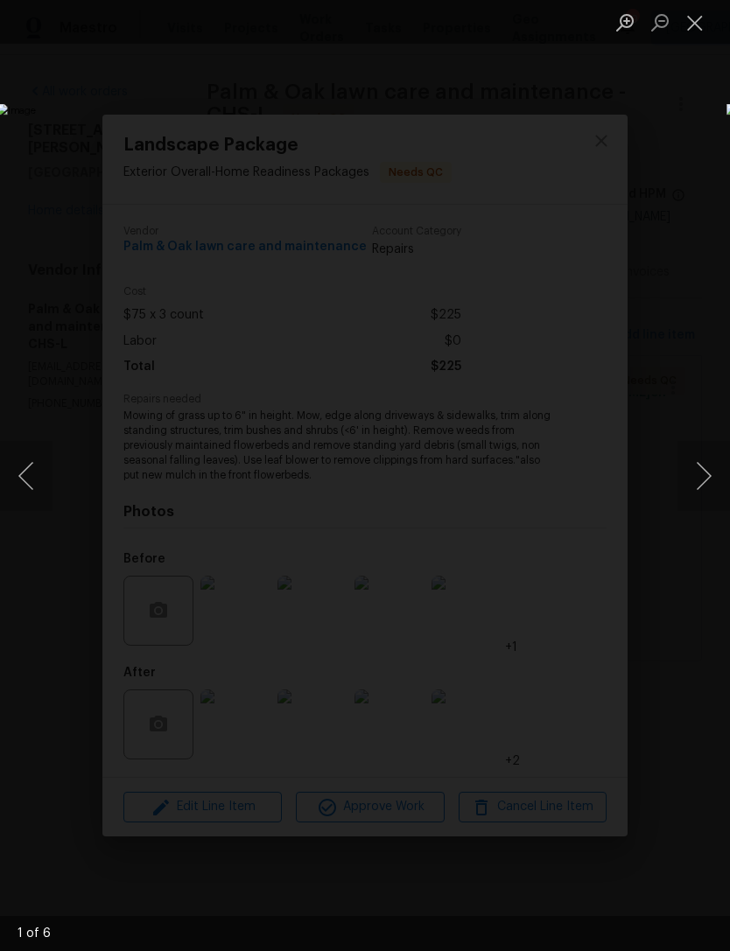
click at [698, 462] on button "Next image" at bounding box center [703, 476] width 52 height 70
click at [684, 467] on button "Next image" at bounding box center [703, 476] width 52 height 70
click at [696, 460] on button "Next image" at bounding box center [703, 476] width 52 height 70
click at [695, 466] on button "Next image" at bounding box center [703, 476] width 52 height 70
click at [703, 465] on button "Next image" at bounding box center [703, 476] width 52 height 70
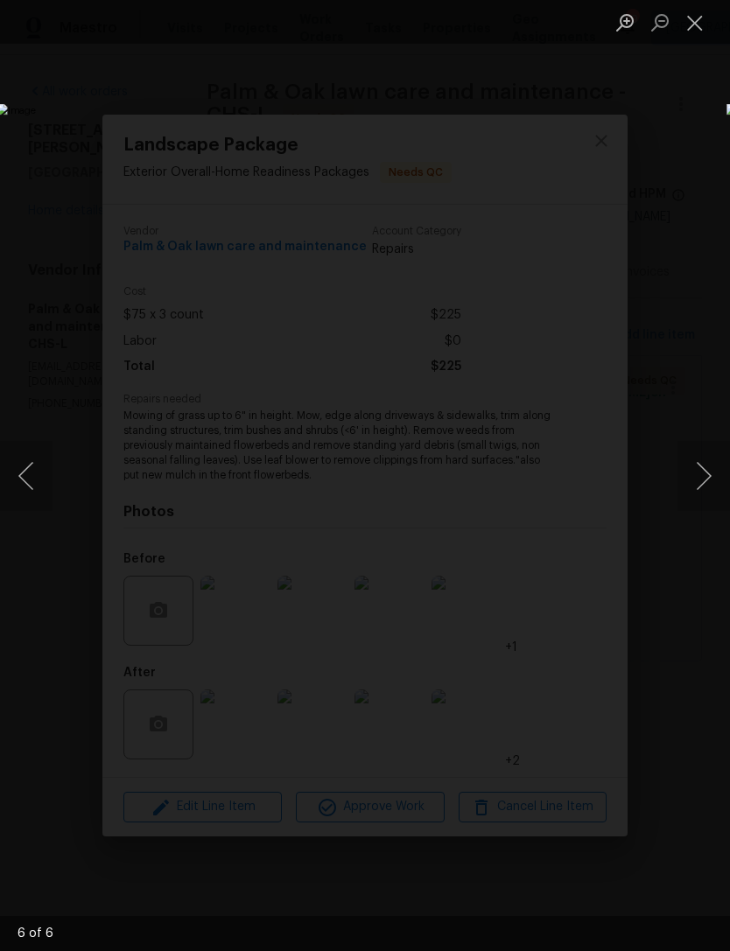
click at [694, 18] on button "Close lightbox" at bounding box center [694, 22] width 35 height 31
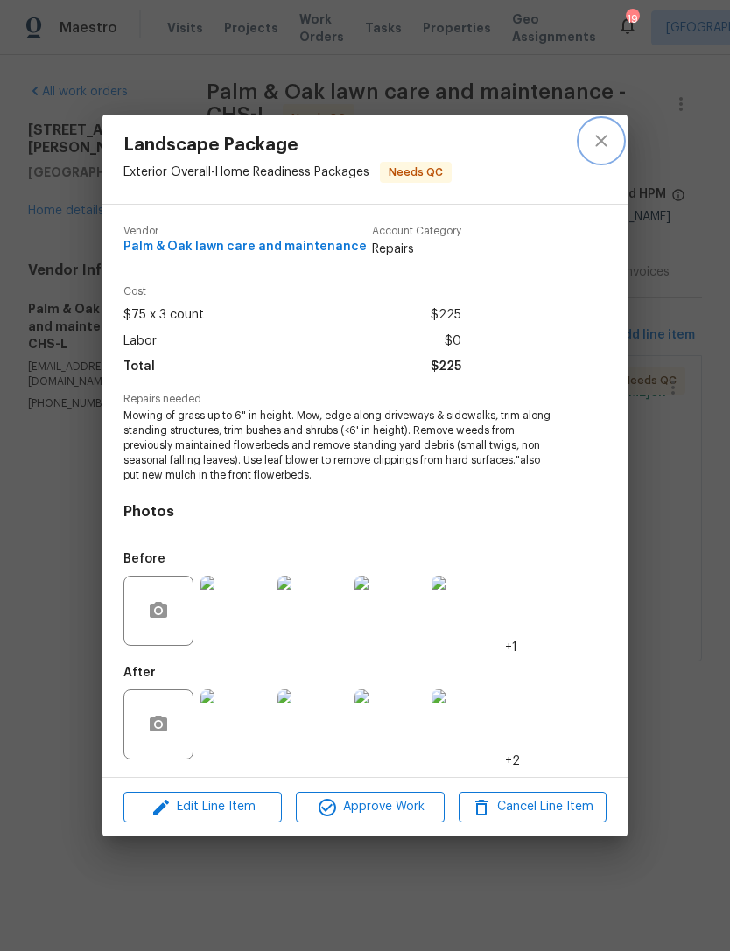
click at [602, 143] on icon "close" at bounding box center [600, 140] width 21 height 21
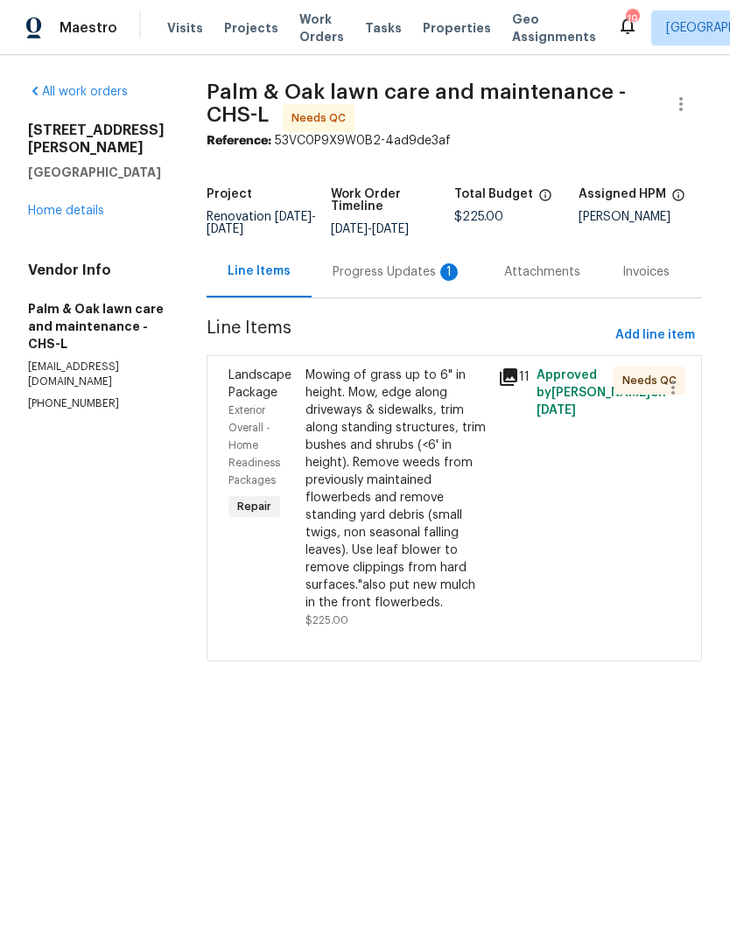
click at [395, 281] on div "Progress Updates 1" at bounding box center [396, 271] width 129 height 17
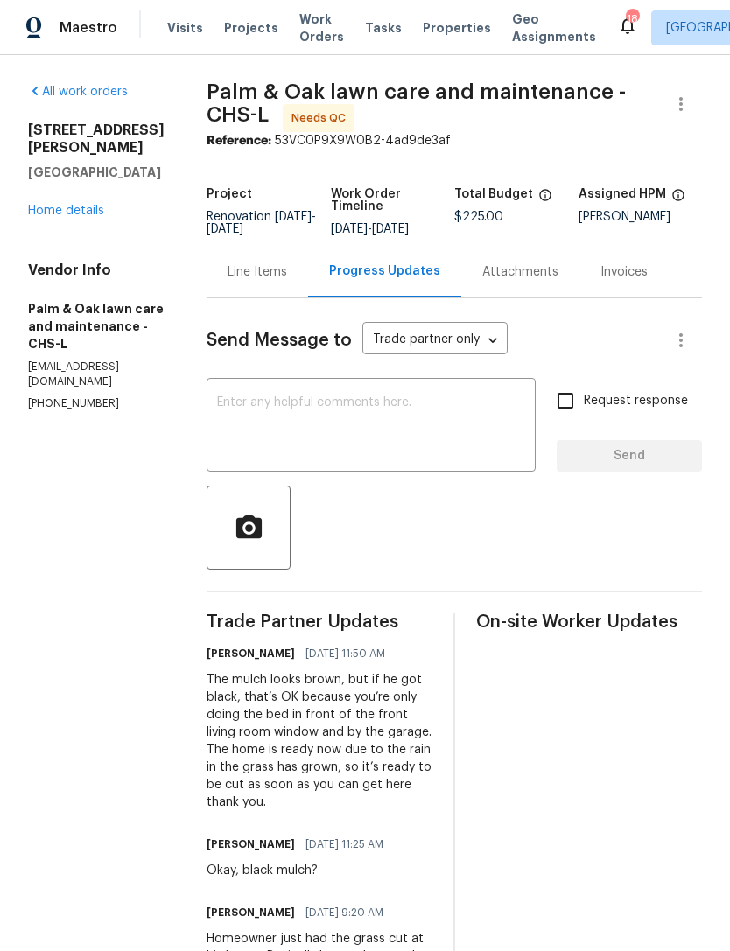
click at [287, 281] on div "Line Items" at bounding box center [256, 271] width 59 height 17
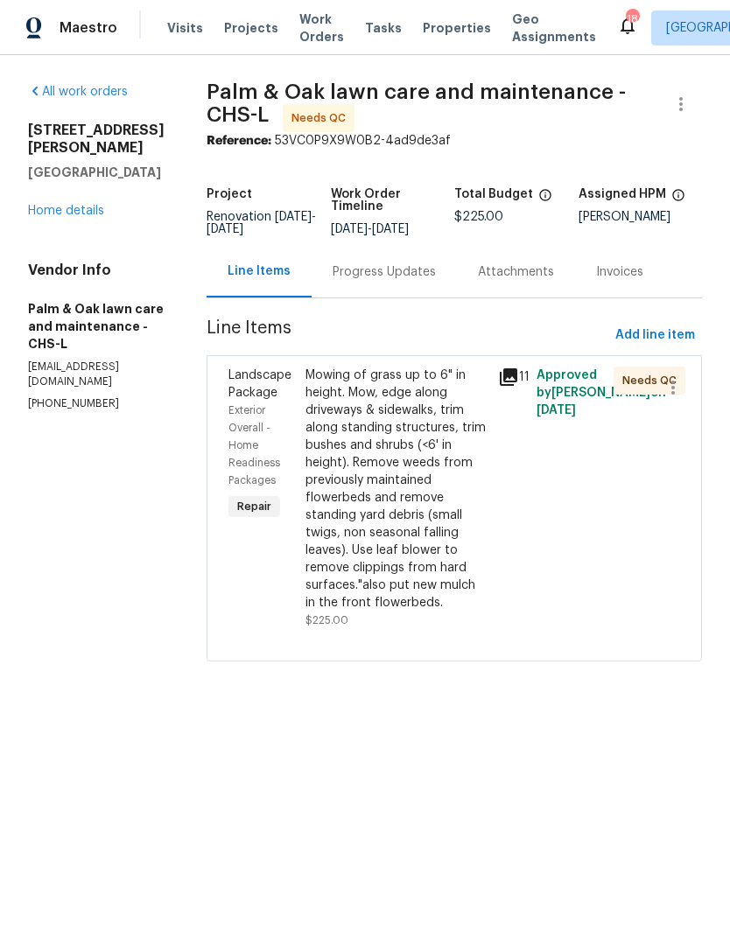
click at [434, 489] on div "Mowing of grass up to 6" in height. Mow, edge along driveways & sidewalks, trim…" at bounding box center [396, 489] width 182 height 245
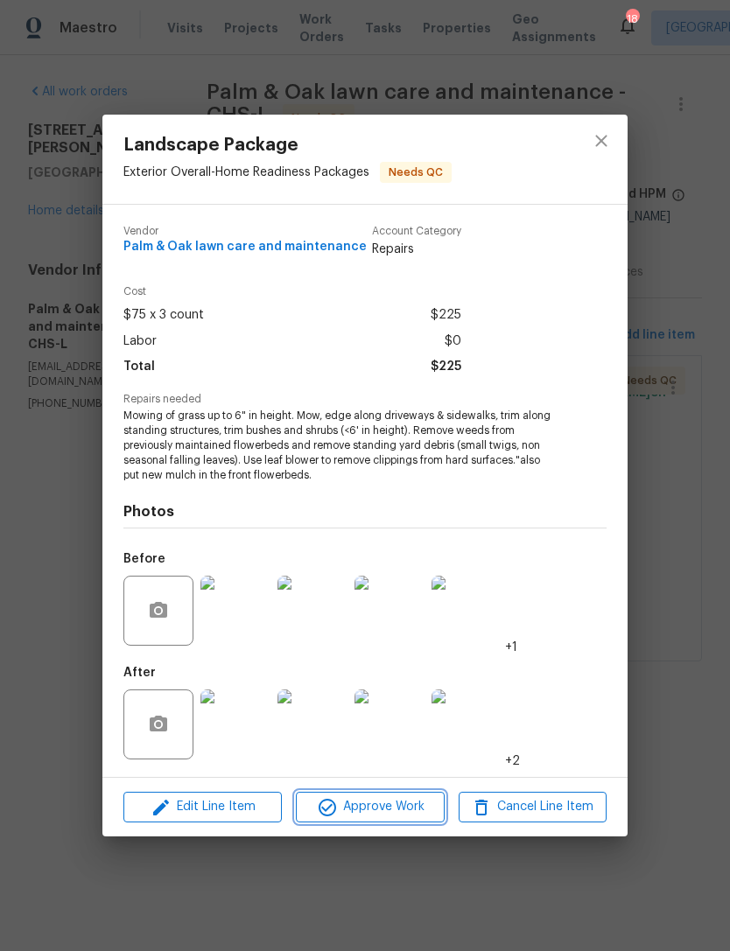
click at [394, 819] on button "Approve Work" at bounding box center [370, 807] width 148 height 31
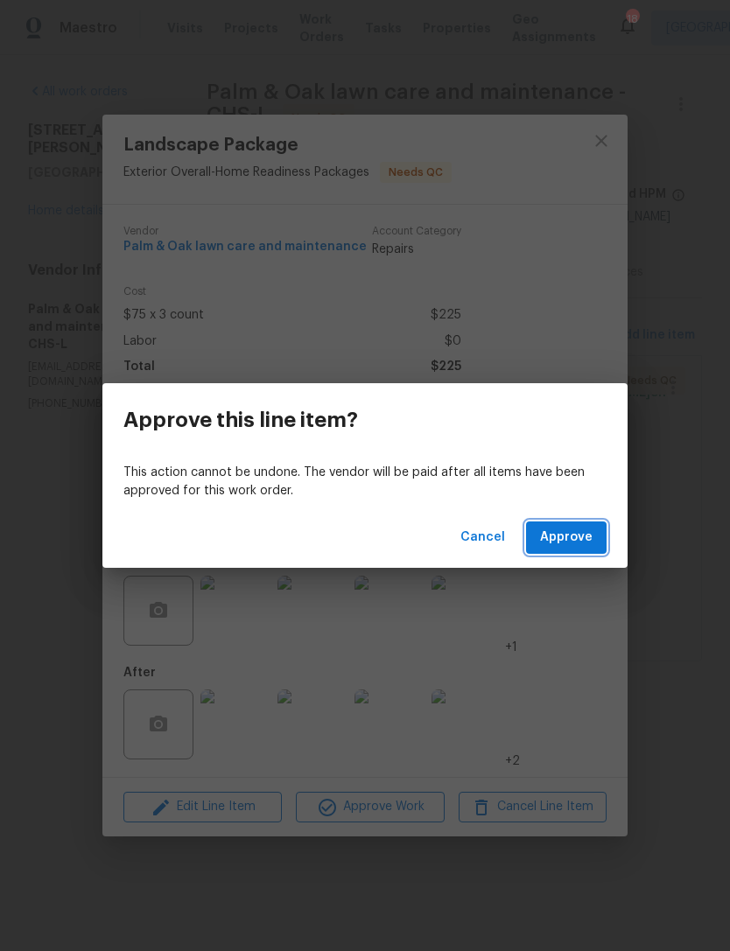
click at [573, 523] on button "Approve" at bounding box center [566, 537] width 80 height 32
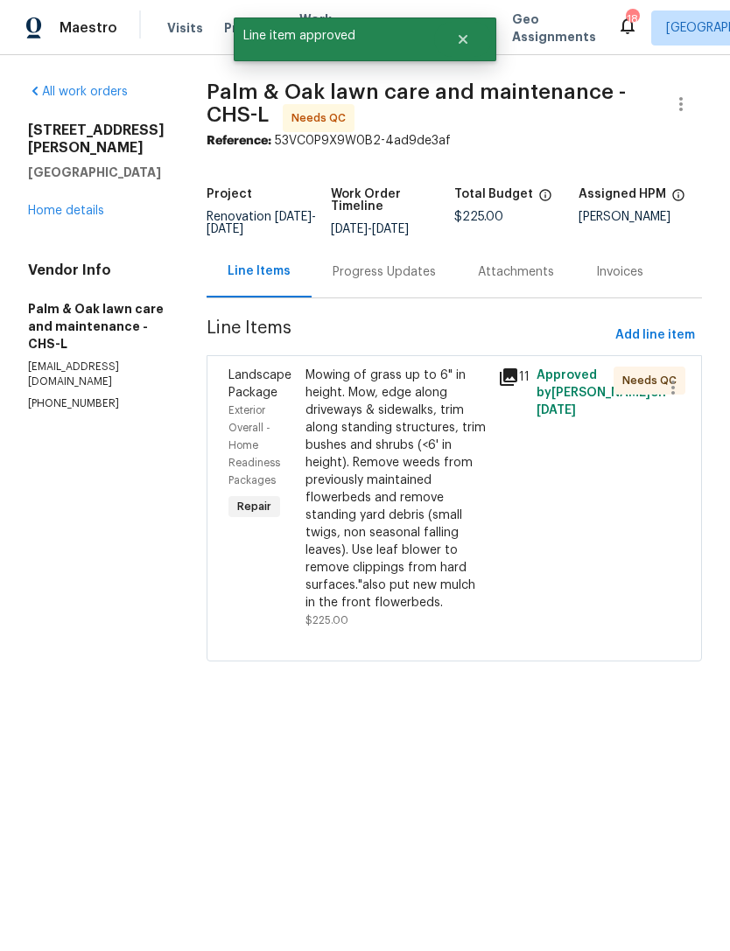
click at [562, 554] on div "Approved by Nicholas Russell on 7/30/2025" at bounding box center [569, 497] width 77 height 273
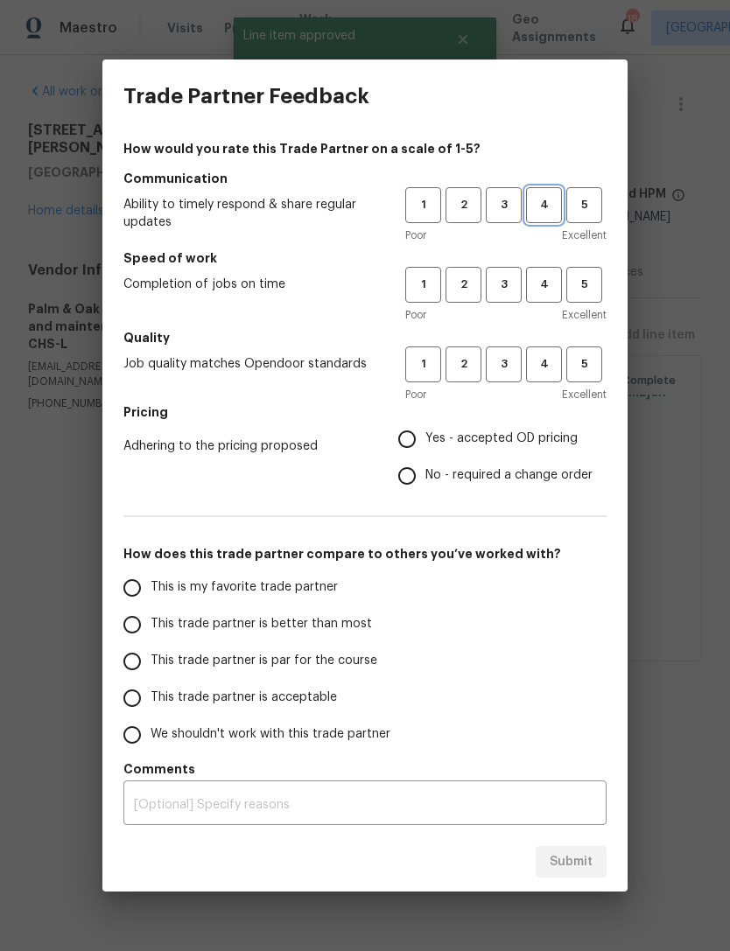
click at [543, 199] on span "4" at bounding box center [543, 205] width 32 height 20
click at [542, 284] on span "4" at bounding box center [543, 285] width 32 height 20
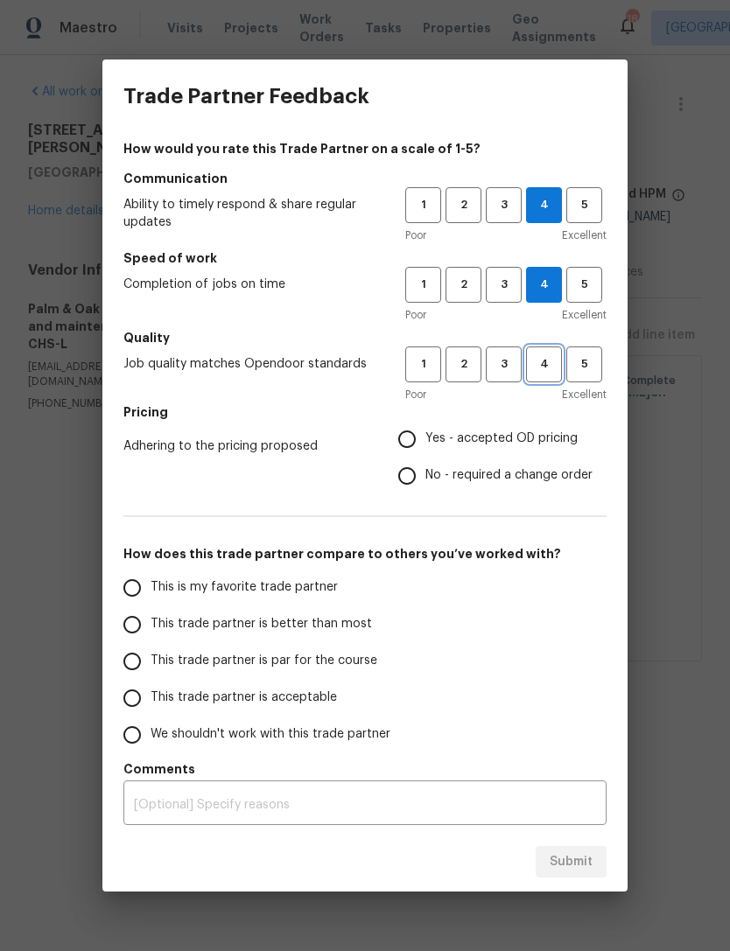
click at [542, 367] on span "4" at bounding box center [543, 364] width 32 height 20
click at [407, 443] on input "Yes - accepted OD pricing" at bounding box center [406, 439] width 37 height 37
radio input "true"
click at [122, 632] on input "This trade partner is better than most" at bounding box center [132, 624] width 37 height 37
click at [587, 849] on button "Submit" at bounding box center [570, 862] width 71 height 32
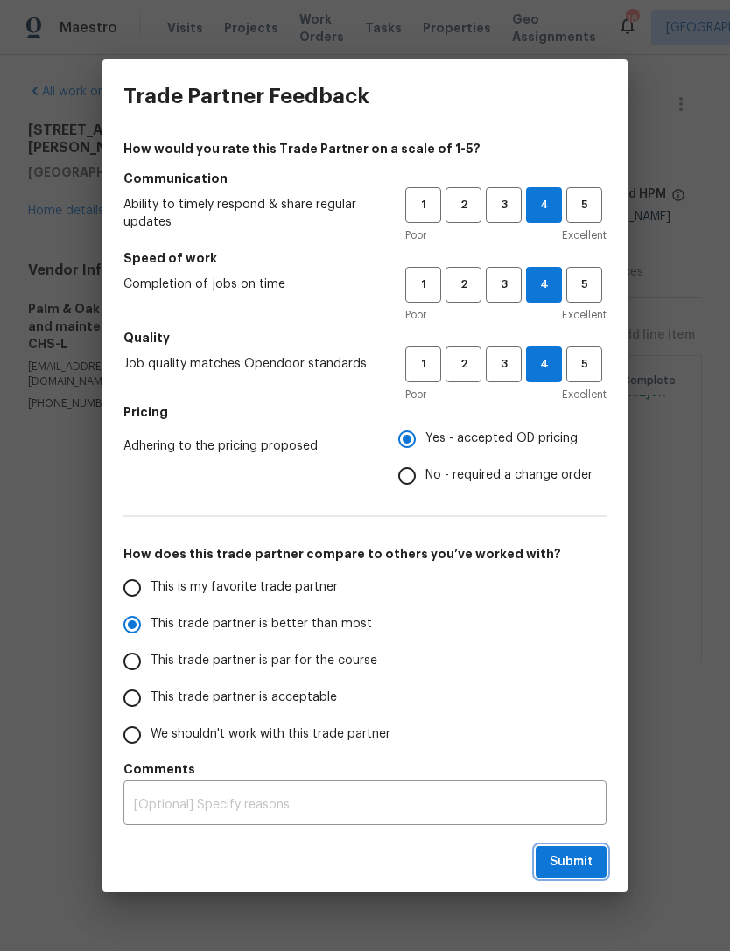
radio input "true"
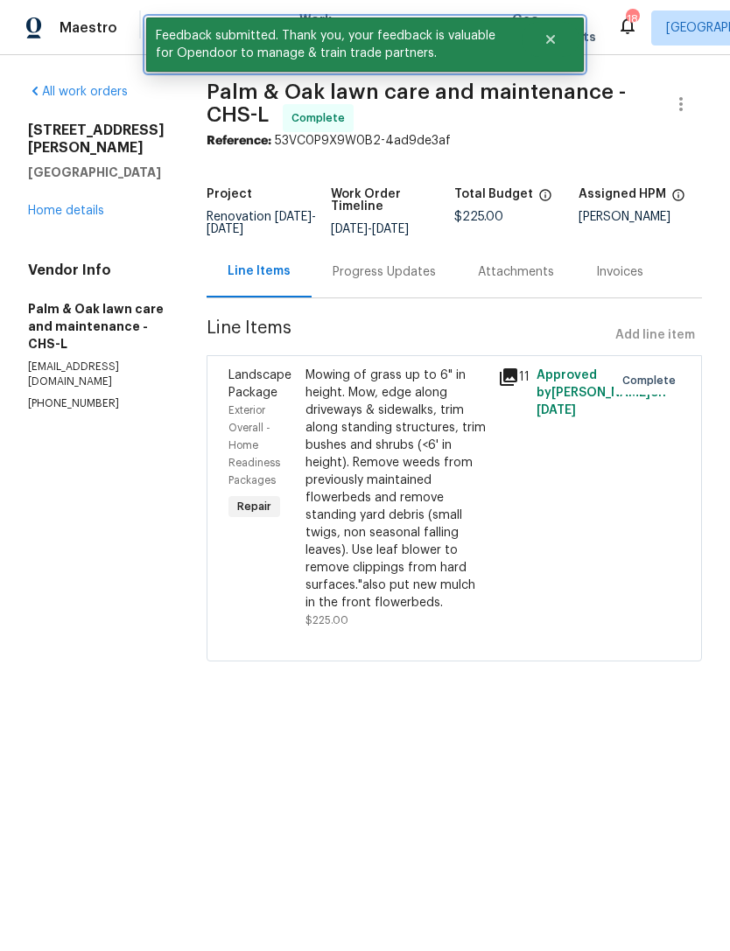
click at [548, 45] on icon "Close" at bounding box center [550, 39] width 14 height 14
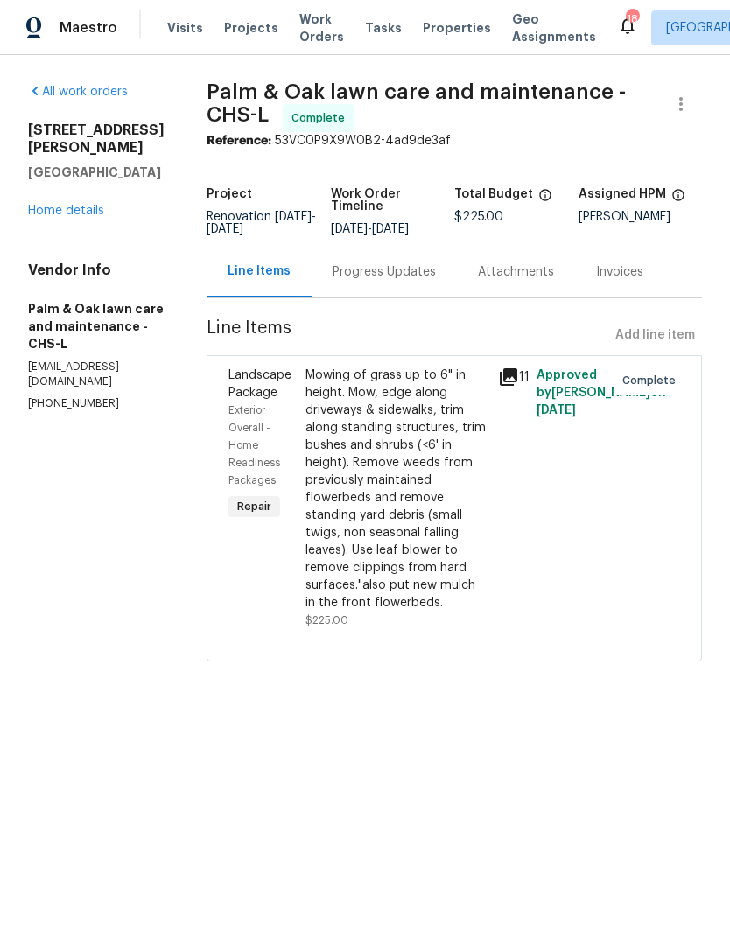
click at [299, 24] on span "Work Orders" at bounding box center [321, 27] width 45 height 35
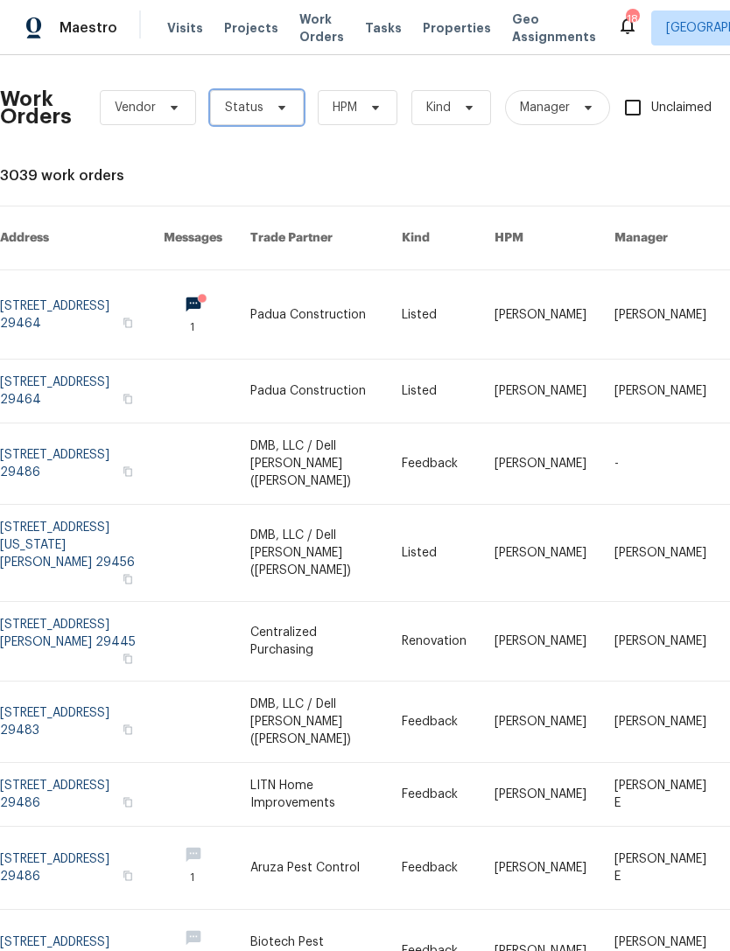
click at [269, 108] on span at bounding box center [278, 108] width 19 height 14
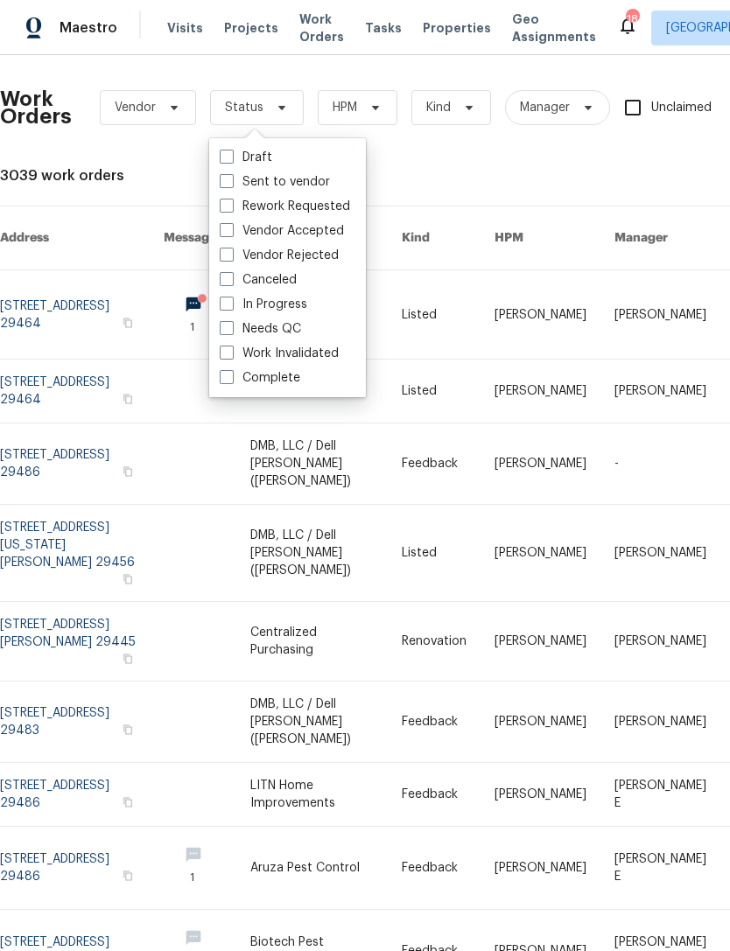
click at [223, 328] on span at bounding box center [227, 328] width 14 height 14
click at [223, 328] on input "Needs QC" at bounding box center [225, 325] width 11 height 11
checkbox input "true"
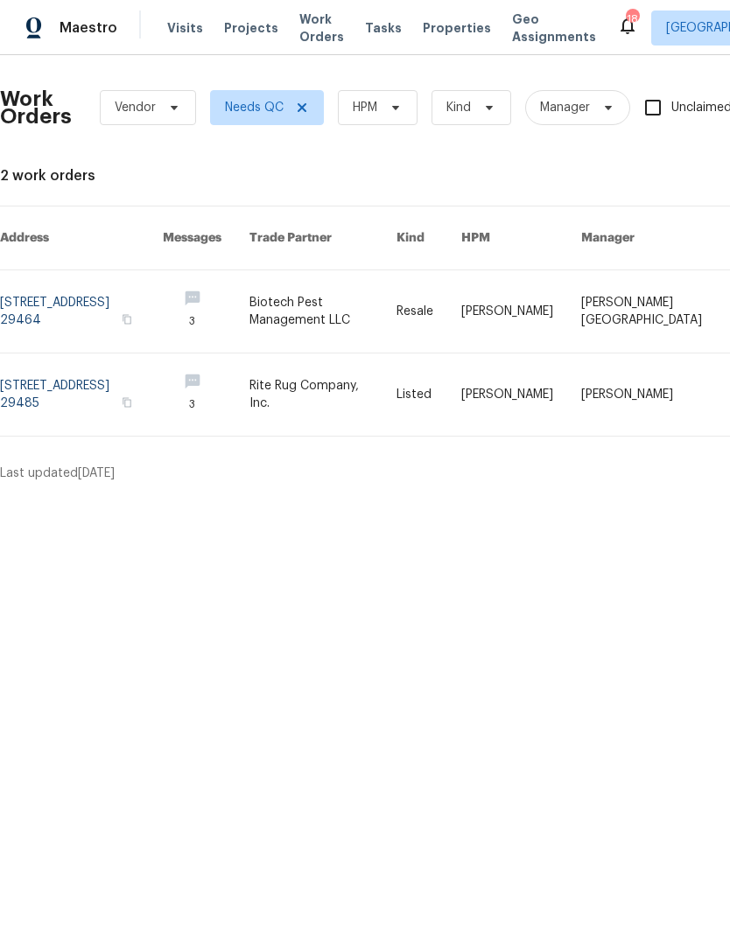
click at [617, 20] on icon at bounding box center [627, 25] width 21 height 21
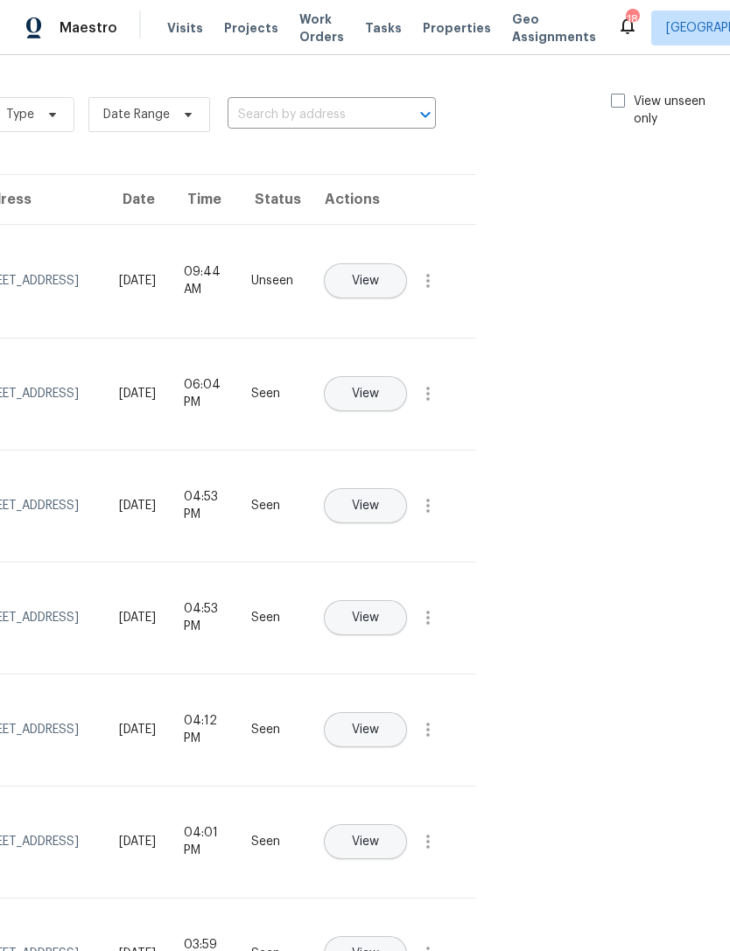
scroll to position [0, 197]
click at [614, 88] on div "Type Date Range ​ View unseen only" at bounding box center [362, 114] width 741 height 63
click at [611, 115] on label "View unseen only" at bounding box center [672, 110] width 122 height 35
click at [611, 104] on input "View unseen only" at bounding box center [616, 98] width 11 height 11
checkbox input "true"
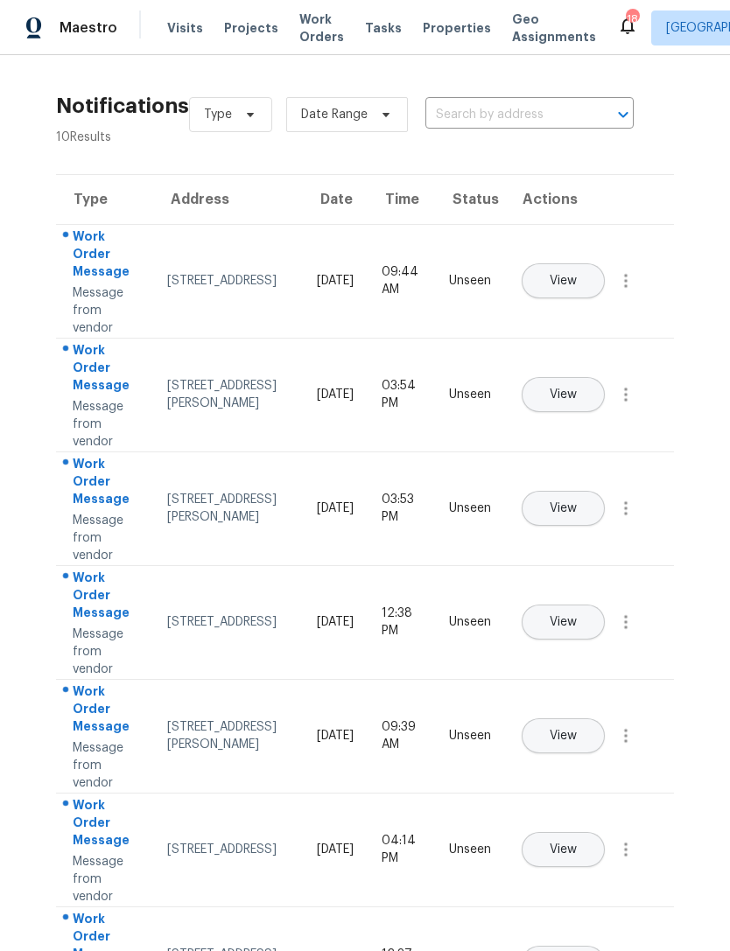
scroll to position [0, 0]
click at [576, 388] on span "View" at bounding box center [562, 394] width 27 height 13
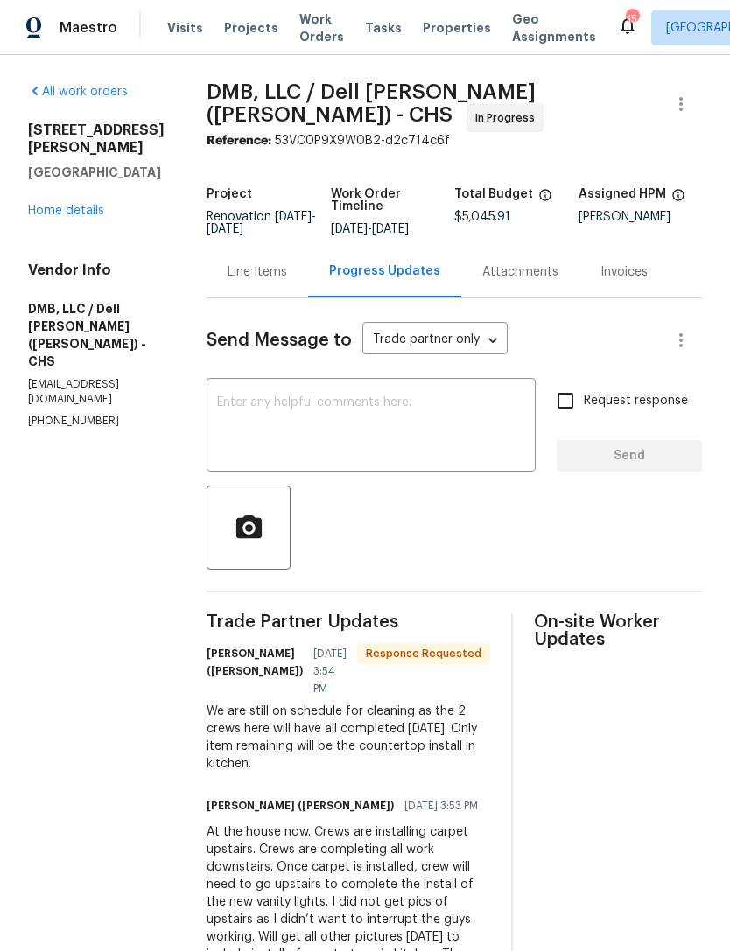
click at [346, 415] on textarea at bounding box center [371, 426] width 308 height 61
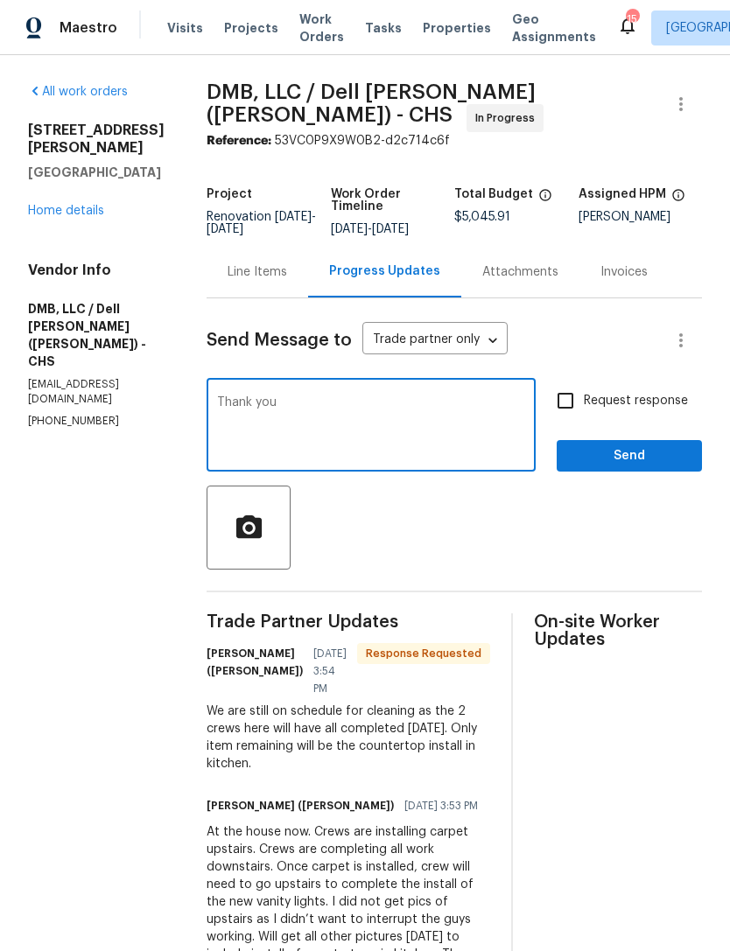
type textarea "Thank you"
click at [635, 448] on span "Send" at bounding box center [628, 456] width 117 height 22
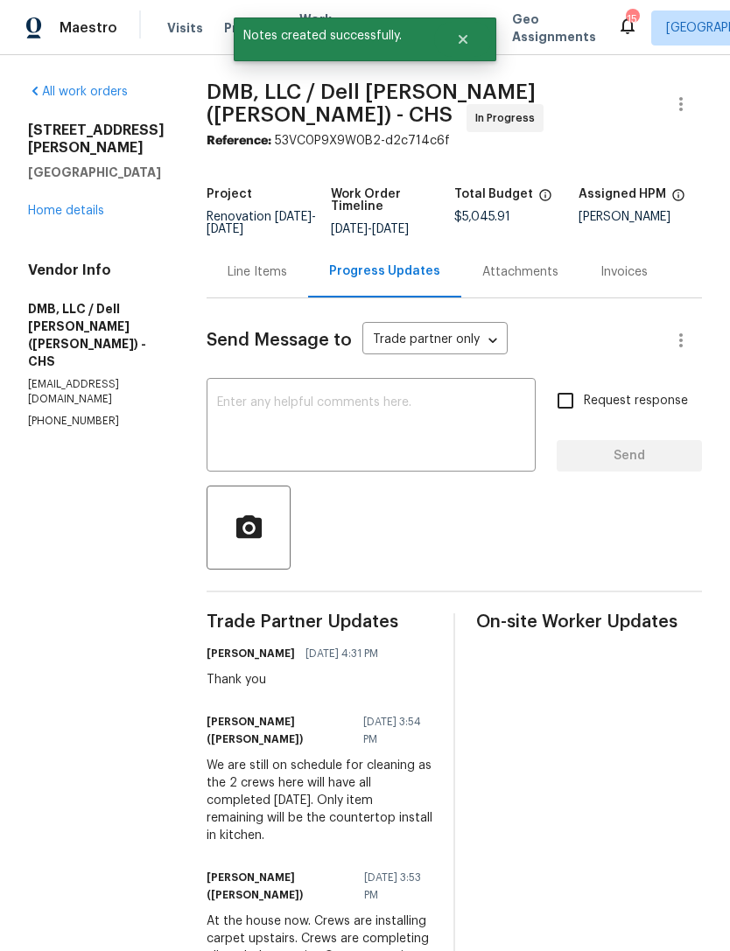
click at [617, 15] on icon at bounding box center [627, 25] width 21 height 21
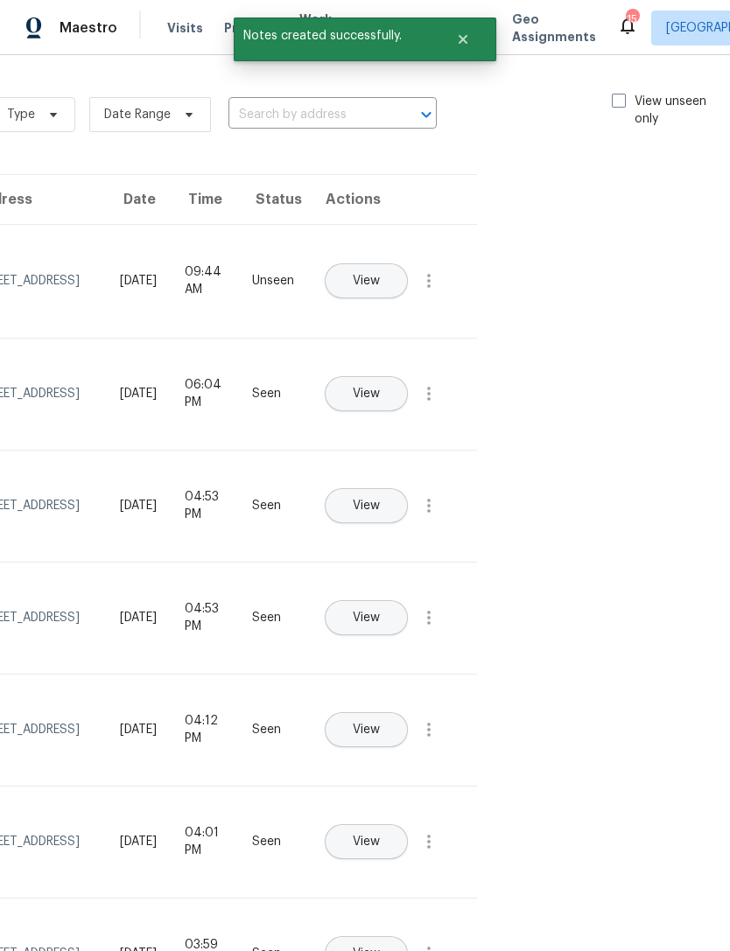
scroll to position [0, 197]
click at [620, 98] on span at bounding box center [618, 101] width 14 height 14
click at [620, 98] on input "View unseen only" at bounding box center [616, 98] width 11 height 11
checkbox input "true"
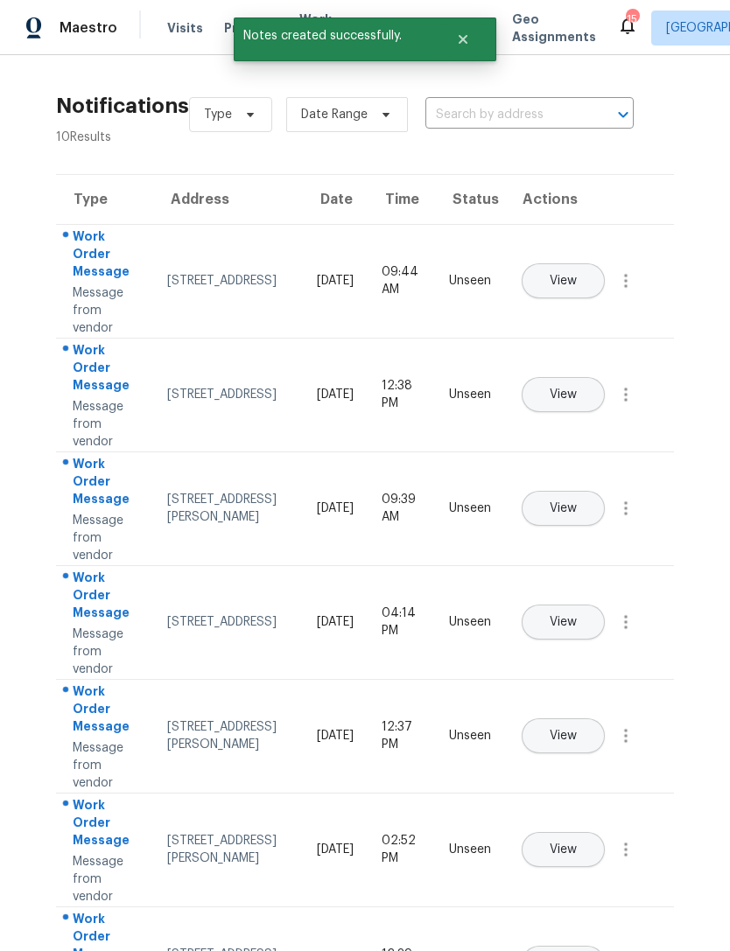
scroll to position [0, 0]
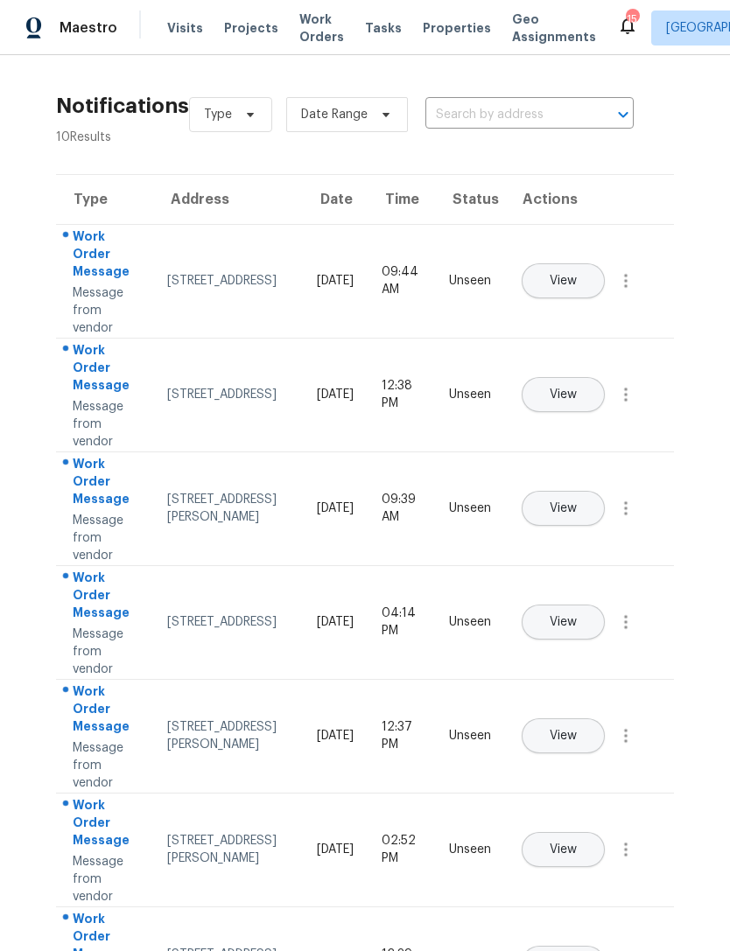
click at [604, 491] on button "View" at bounding box center [562, 508] width 83 height 35
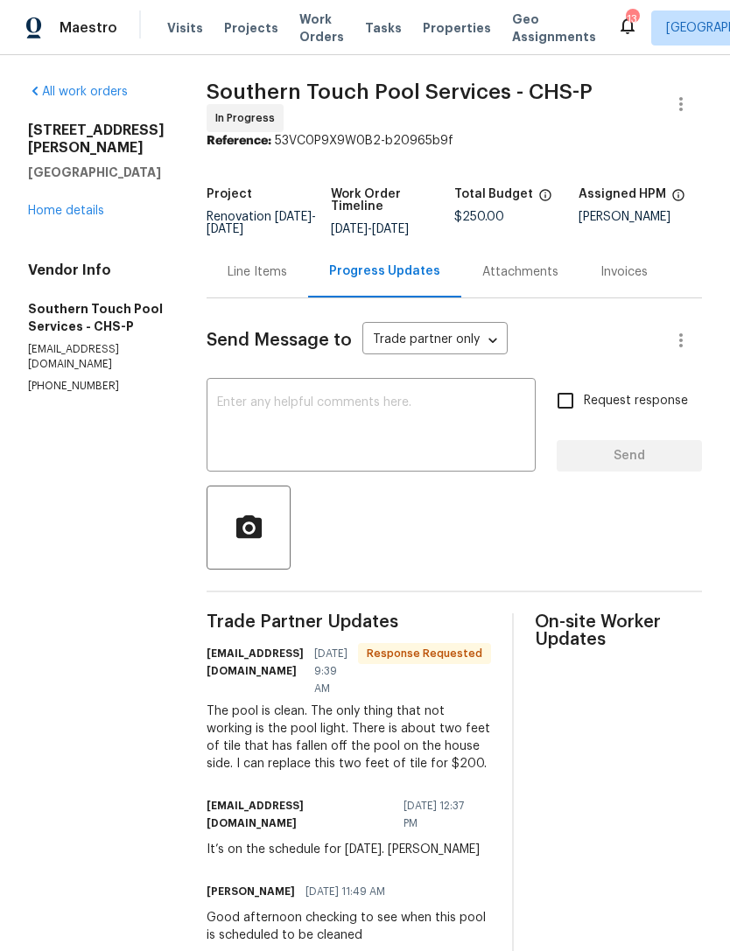
click at [378, 407] on textarea at bounding box center [371, 426] width 308 height 61
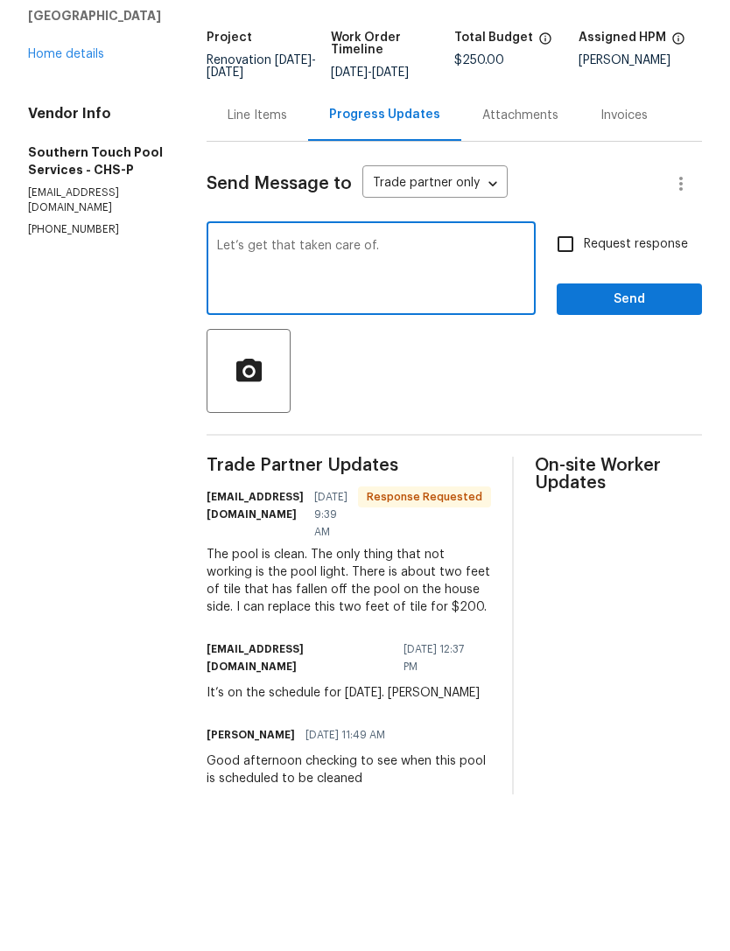
type textarea "Let’s get that taken care of."
click at [636, 445] on span "Send" at bounding box center [628, 456] width 117 height 22
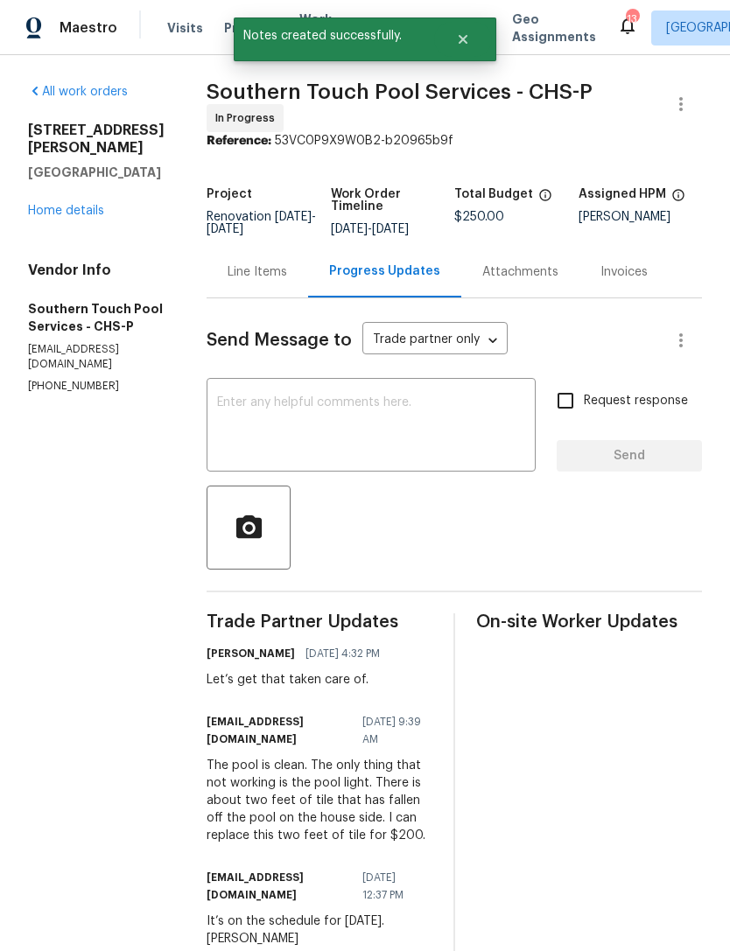
click at [67, 208] on link "Home details" at bounding box center [66, 211] width 76 height 12
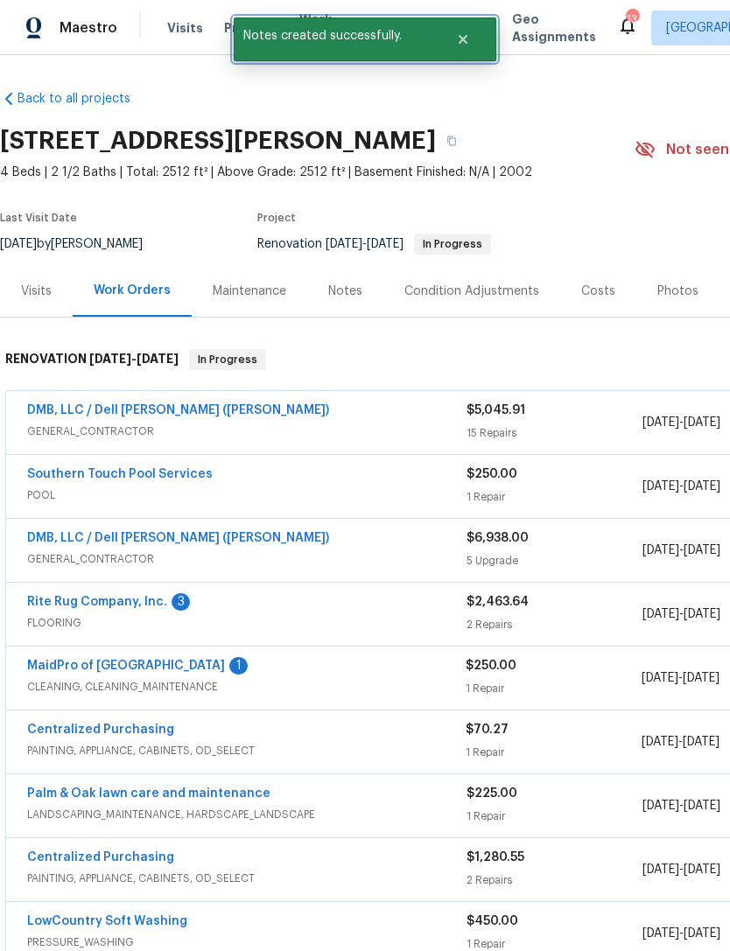
click at [458, 40] on icon "Close" at bounding box center [463, 39] width 14 height 14
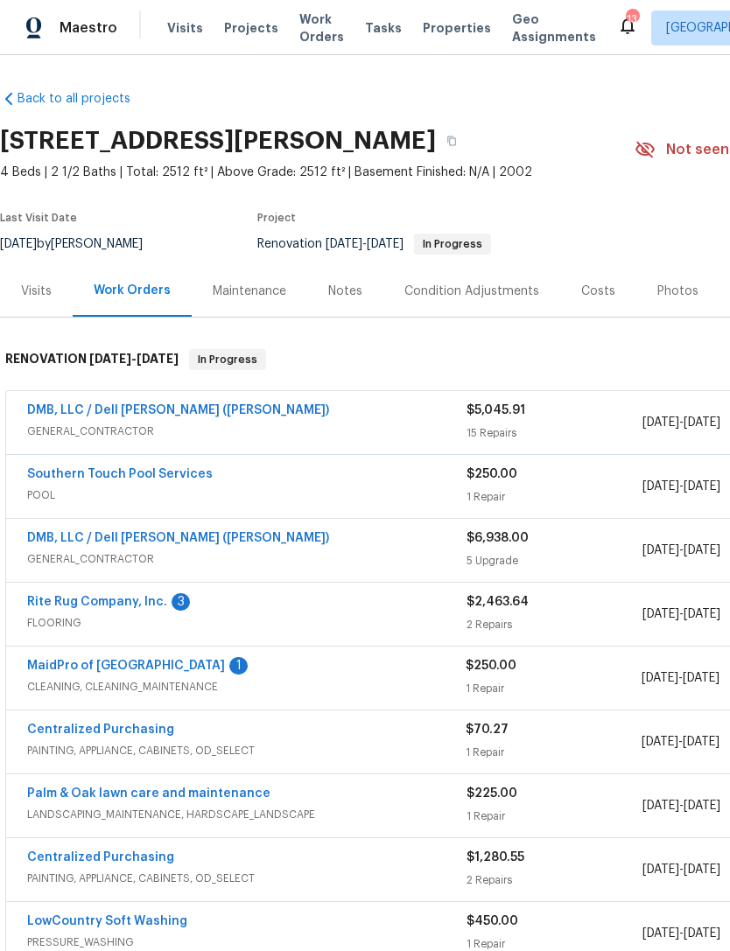
click at [245, 20] on span "Projects" at bounding box center [251, 27] width 54 height 17
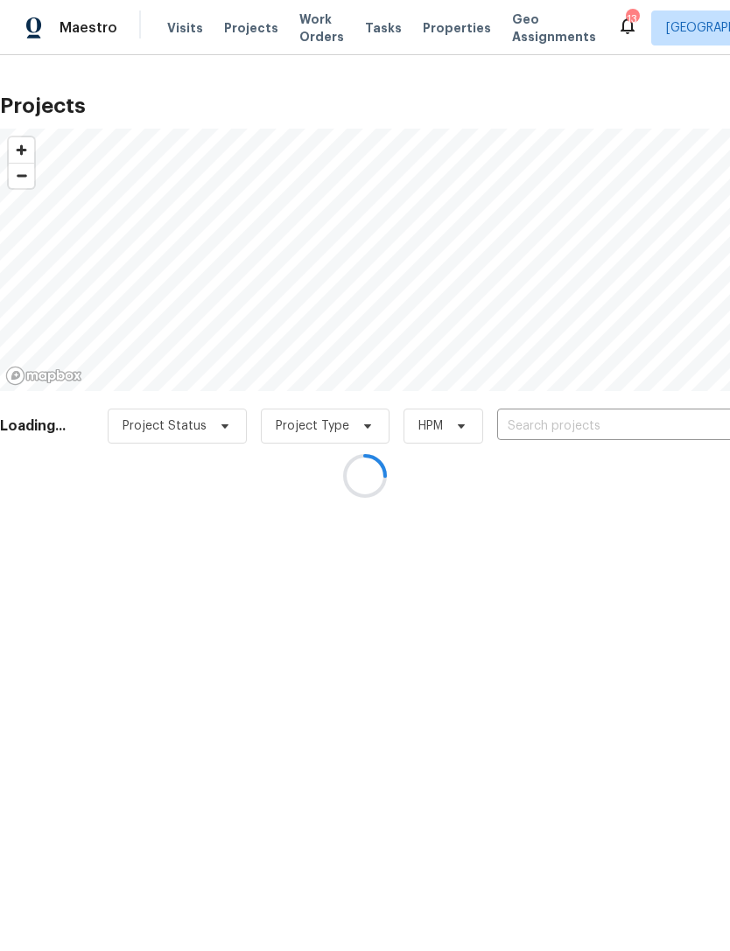
click at [308, 27] on div at bounding box center [365, 475] width 730 height 951
click at [302, 32] on div at bounding box center [365, 475] width 730 height 951
click at [301, 19] on div at bounding box center [365, 475] width 730 height 951
click at [301, 18] on div at bounding box center [365, 475] width 730 height 951
click at [307, 28] on div at bounding box center [365, 475] width 730 height 951
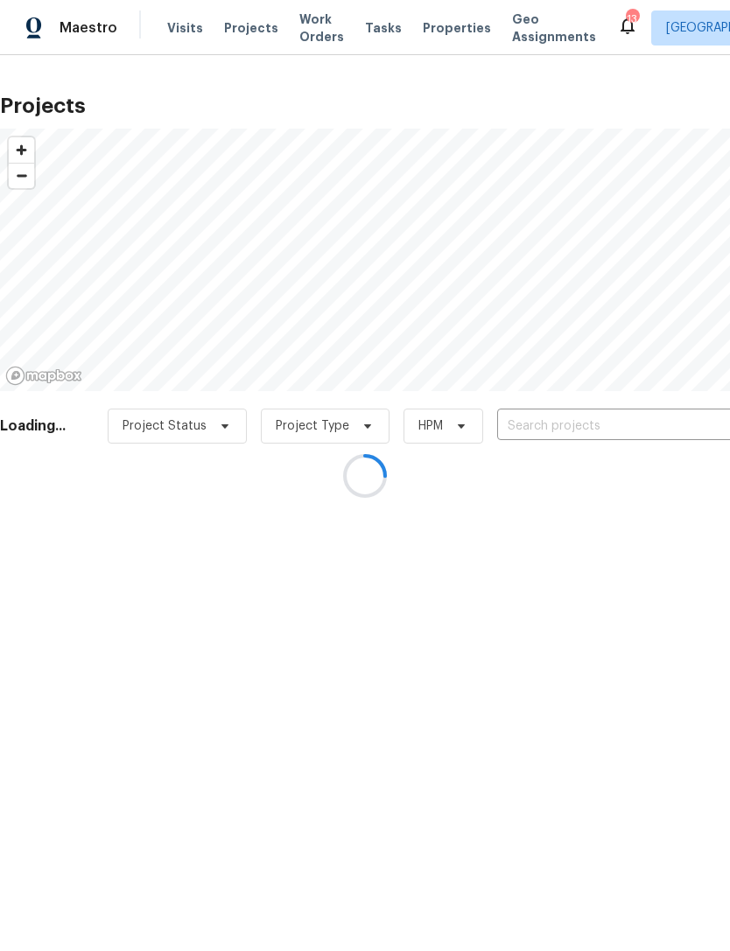
click at [306, 27] on div at bounding box center [365, 475] width 730 height 951
click at [303, 30] on div at bounding box center [365, 475] width 730 height 951
click at [302, 30] on div at bounding box center [365, 475] width 730 height 951
click at [594, 33] on div at bounding box center [365, 475] width 730 height 951
click at [587, 32] on div at bounding box center [365, 475] width 730 height 951
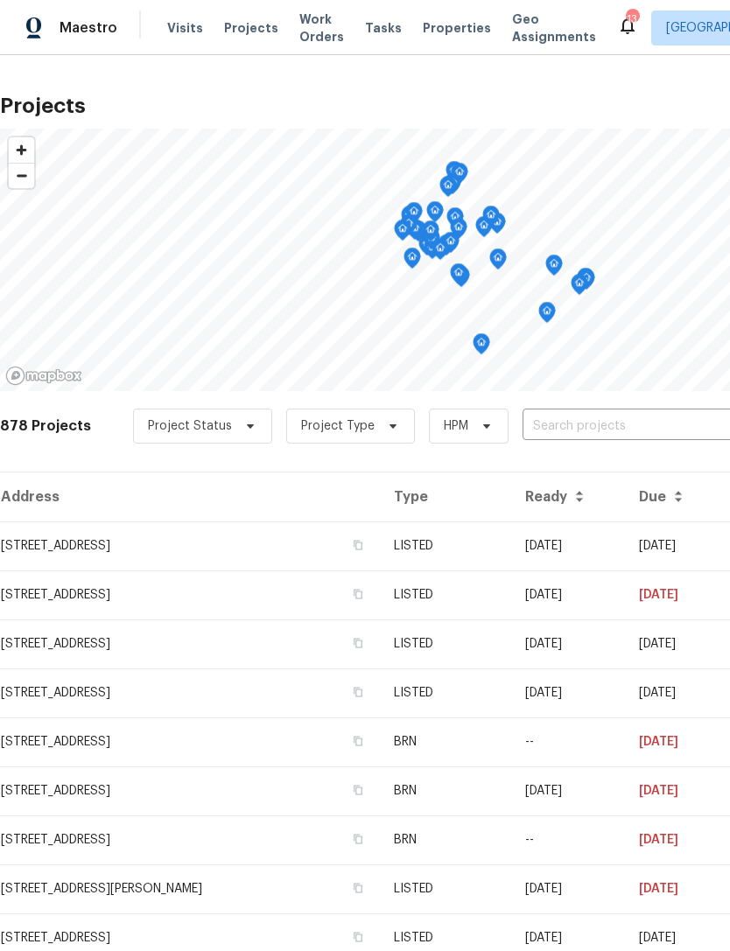
click at [299, 24] on span "Work Orders" at bounding box center [321, 27] width 45 height 35
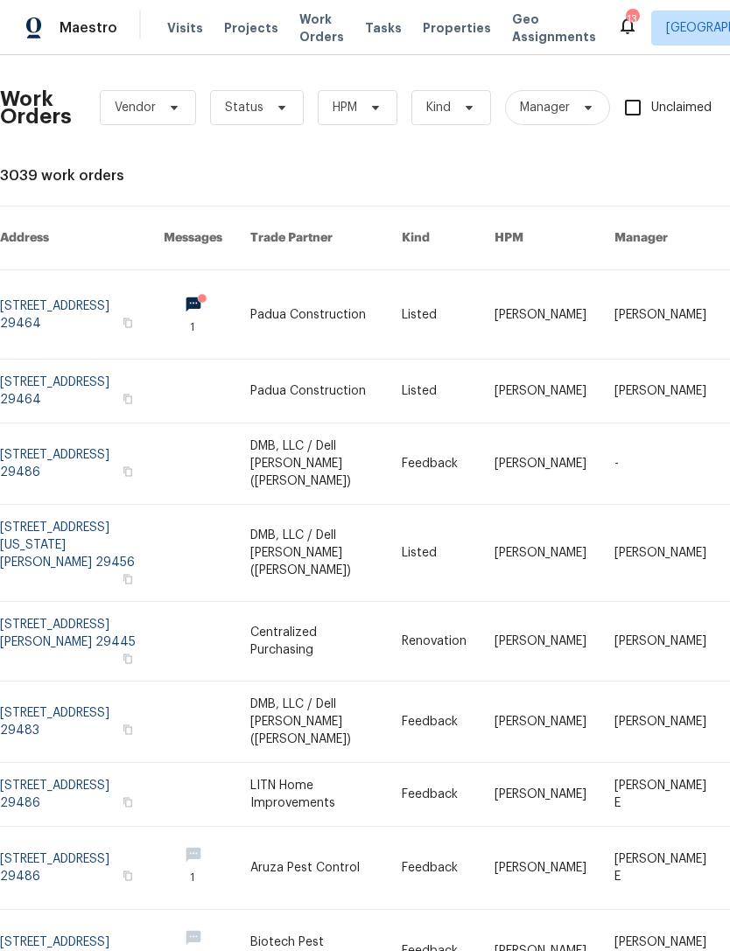
click at [617, 28] on icon at bounding box center [627, 25] width 21 height 21
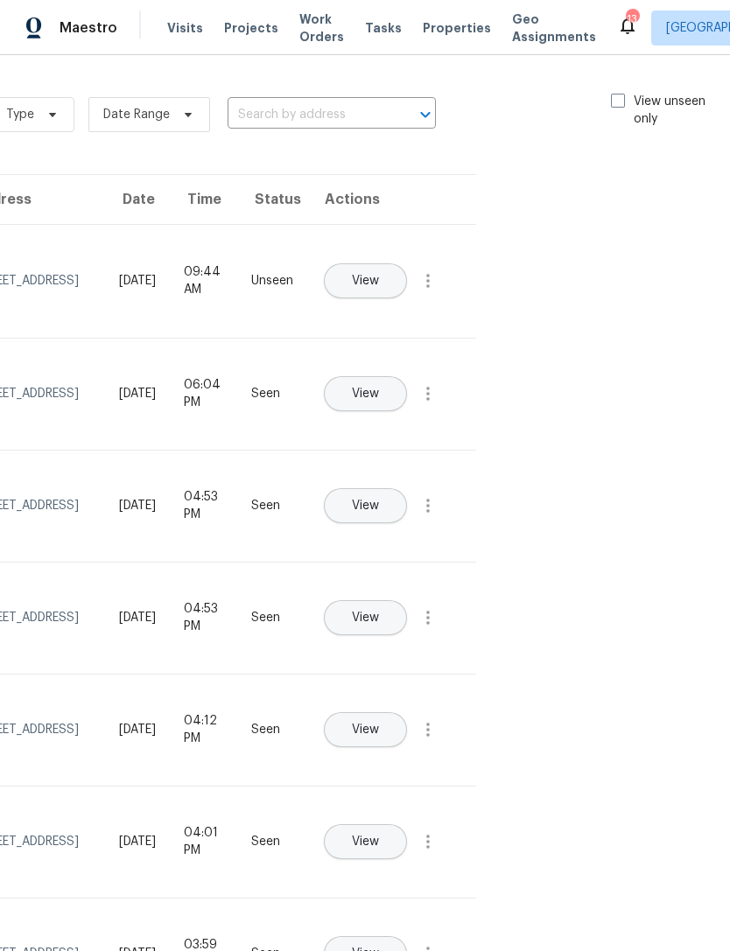
scroll to position [0, 197]
click at [601, 101] on div "Type Date Range ​ View unseen only" at bounding box center [362, 114] width 741 height 63
click at [620, 89] on div "Type Date Range ​ View unseen only" at bounding box center [362, 114] width 741 height 63
click at [625, 101] on label "View unseen only" at bounding box center [672, 110] width 122 height 35
click at [623, 101] on input "View unseen only" at bounding box center [616, 98] width 11 height 11
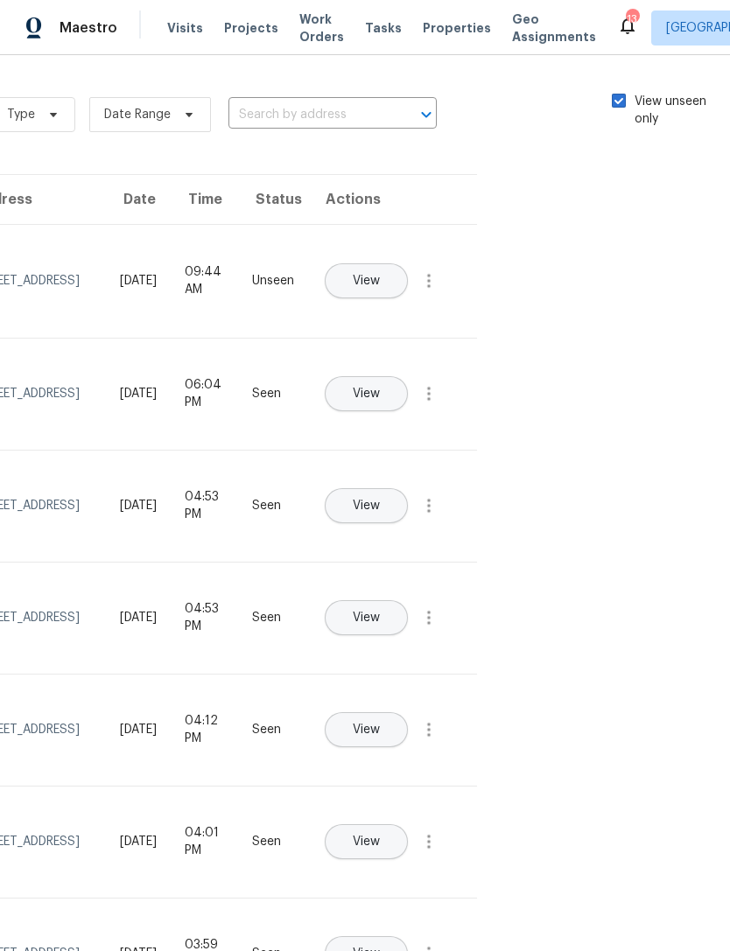
checkbox input "true"
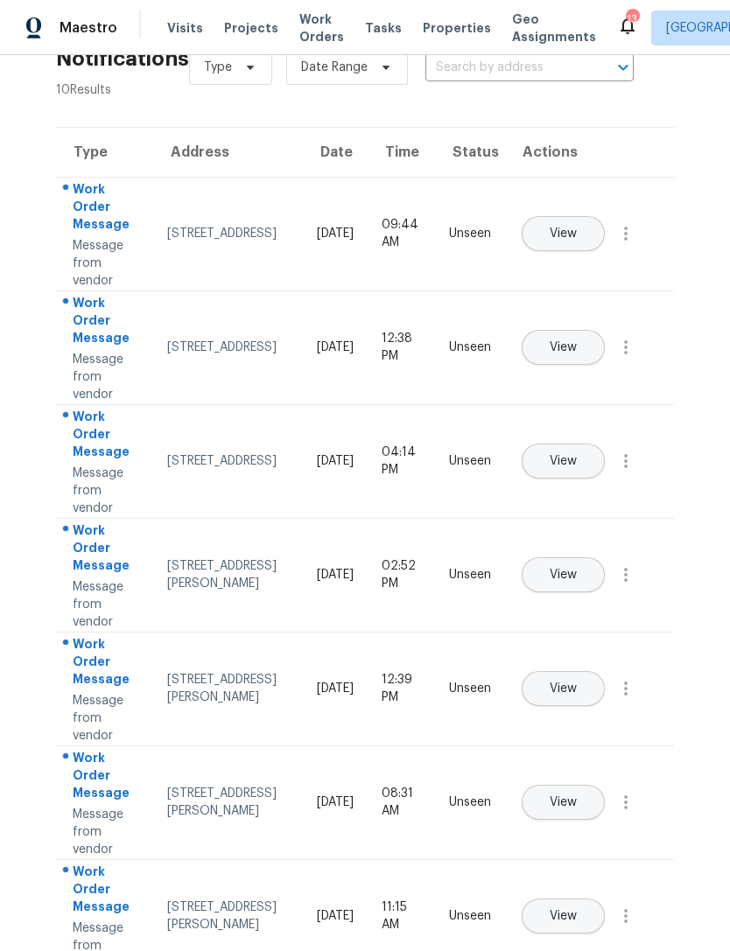
scroll to position [48, 0]
click at [604, 560] on button "View" at bounding box center [562, 573] width 83 height 35
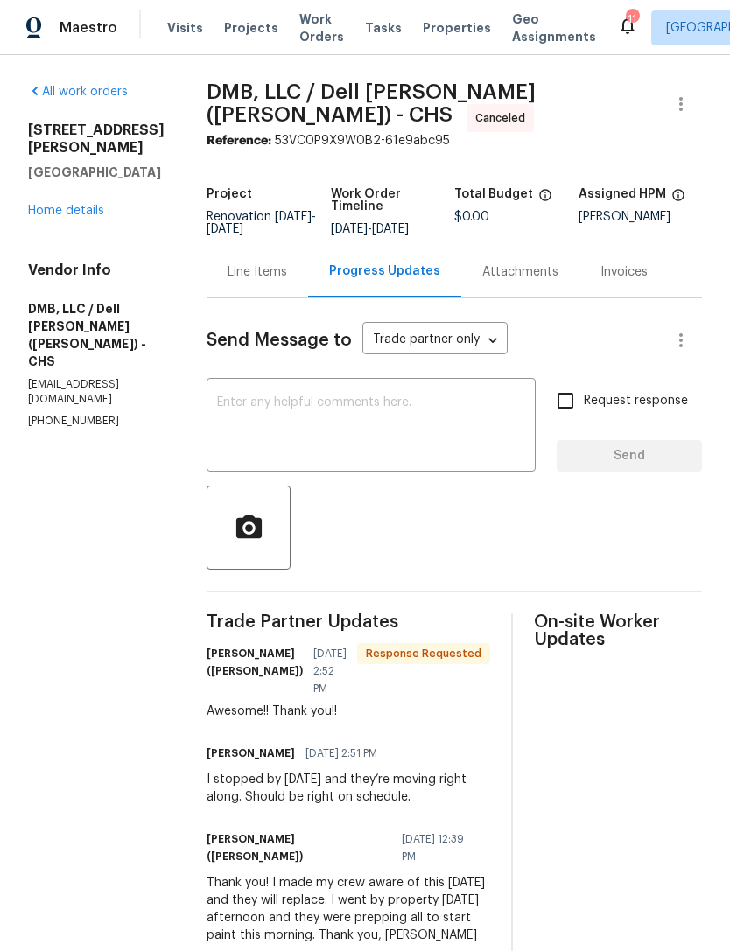
click at [617, 34] on icon at bounding box center [627, 25] width 21 height 21
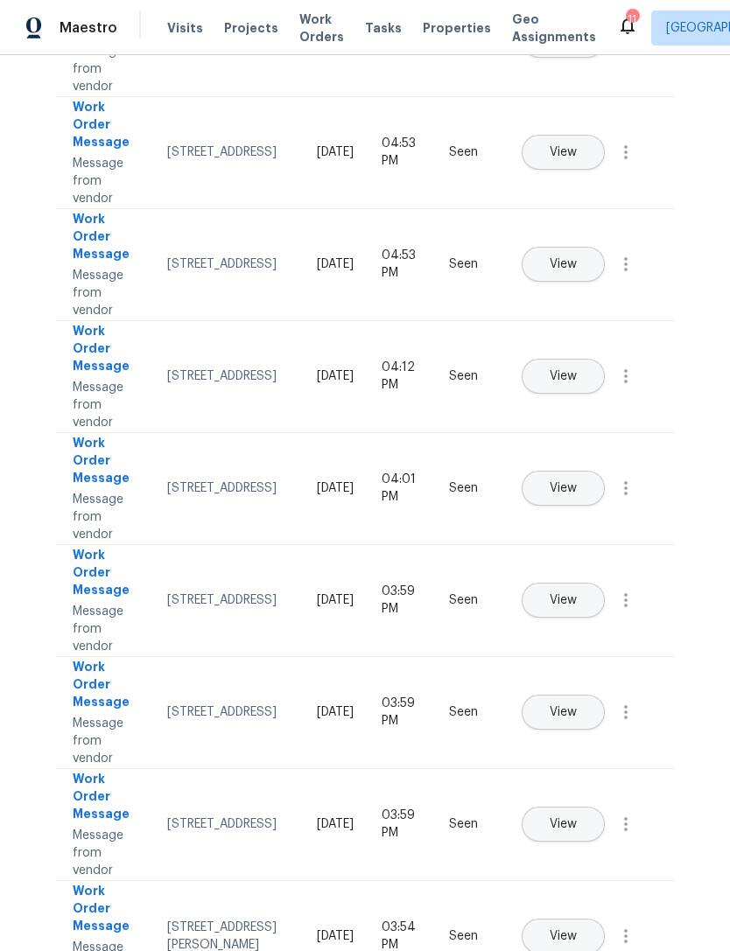
scroll to position [353, 0]
click at [576, 931] on span "View" at bounding box center [562, 937] width 27 height 13
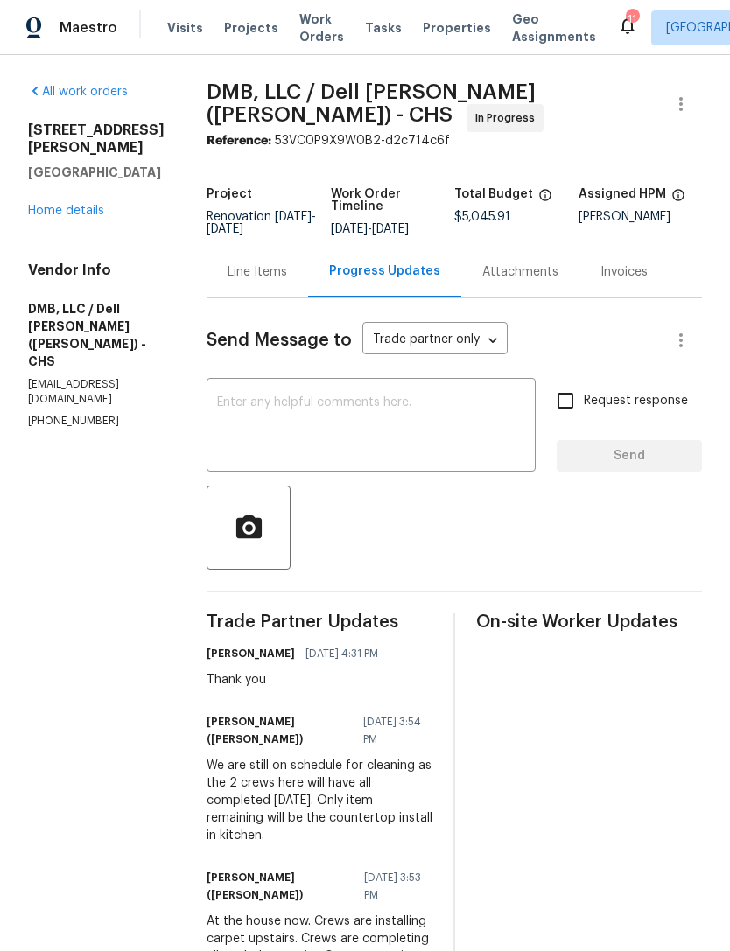
click at [336, 401] on textarea at bounding box center [371, 426] width 308 height 61
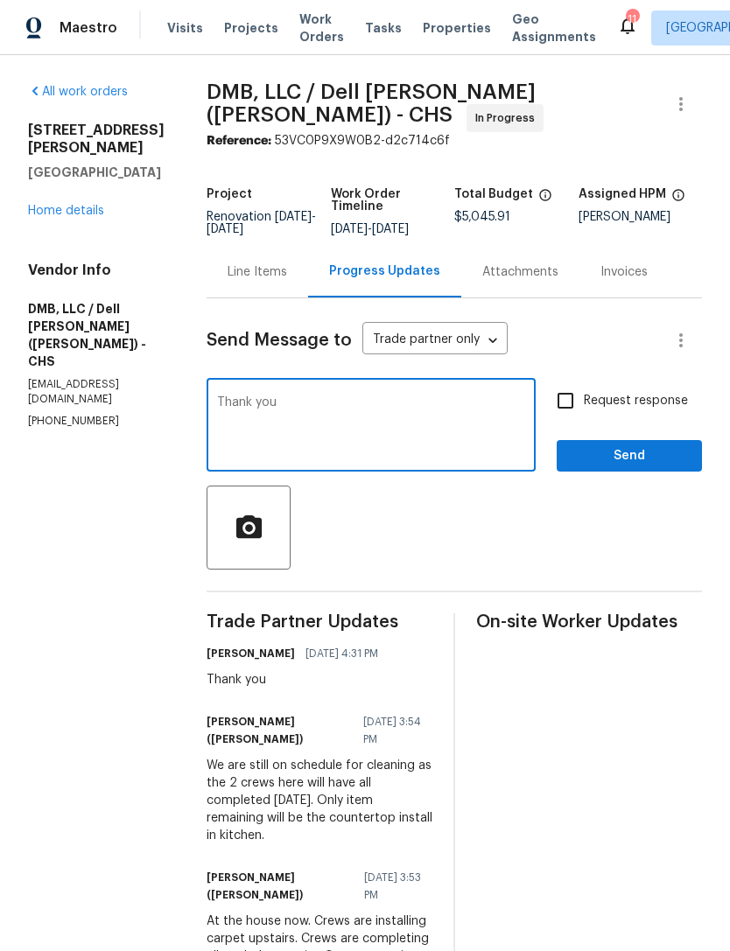
type textarea "Thank you"
click at [650, 452] on span "Send" at bounding box center [628, 456] width 117 height 22
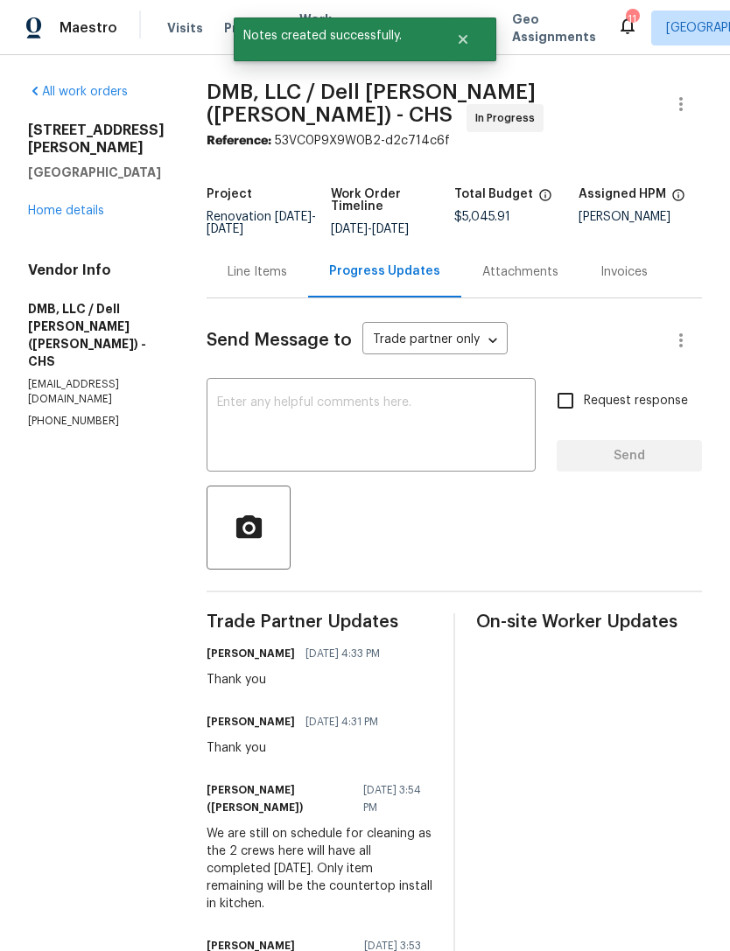
click at [617, 30] on icon at bounding box center [627, 25] width 21 height 21
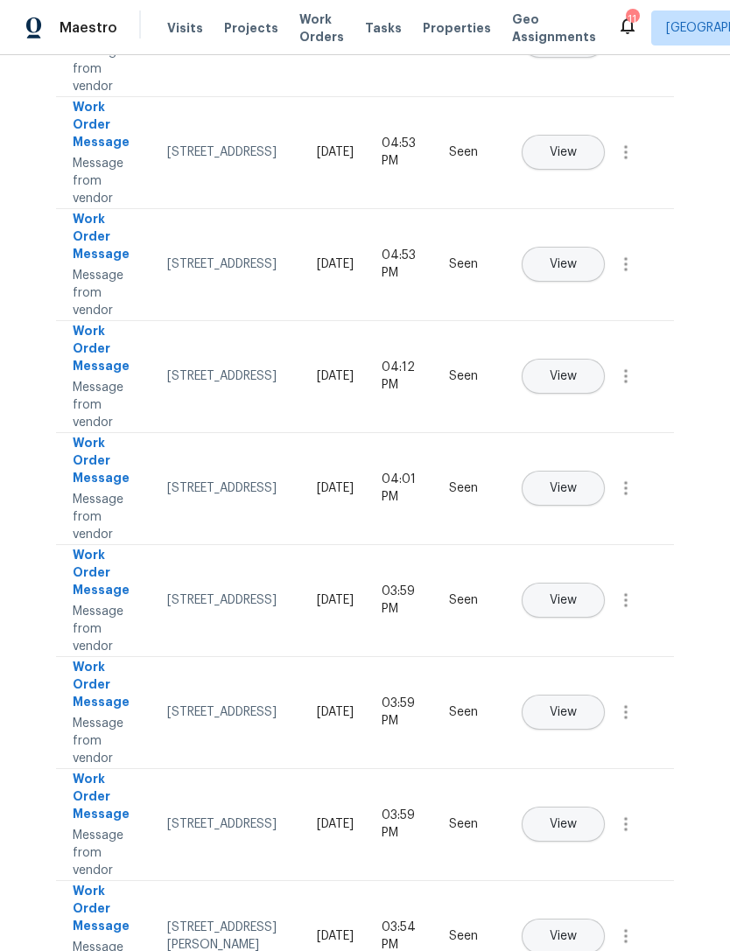
scroll to position [353, 0]
click at [576, 931] on span "View" at bounding box center [562, 937] width 27 height 13
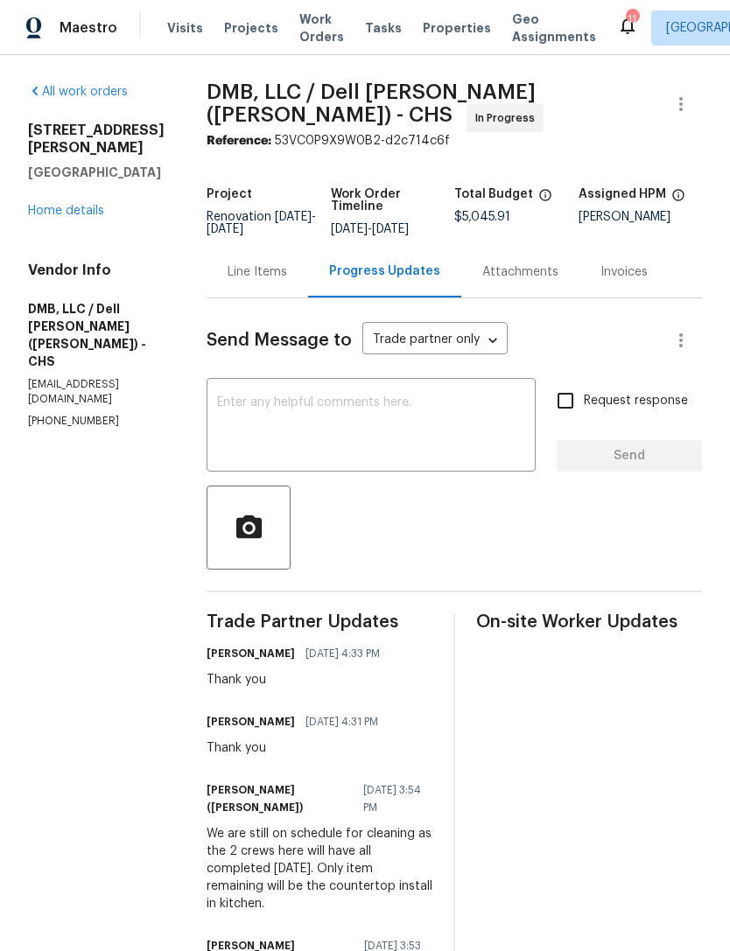
click at [308, 37] on span "Work Orders" at bounding box center [321, 27] width 45 height 35
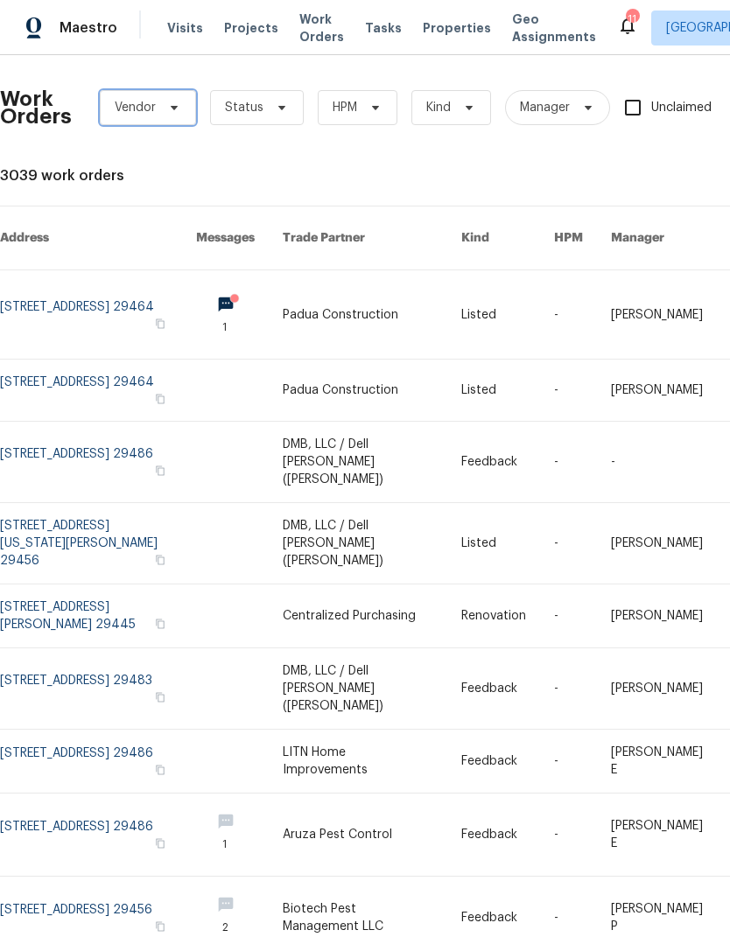
click at [170, 116] on span "Vendor" at bounding box center [148, 107] width 96 height 35
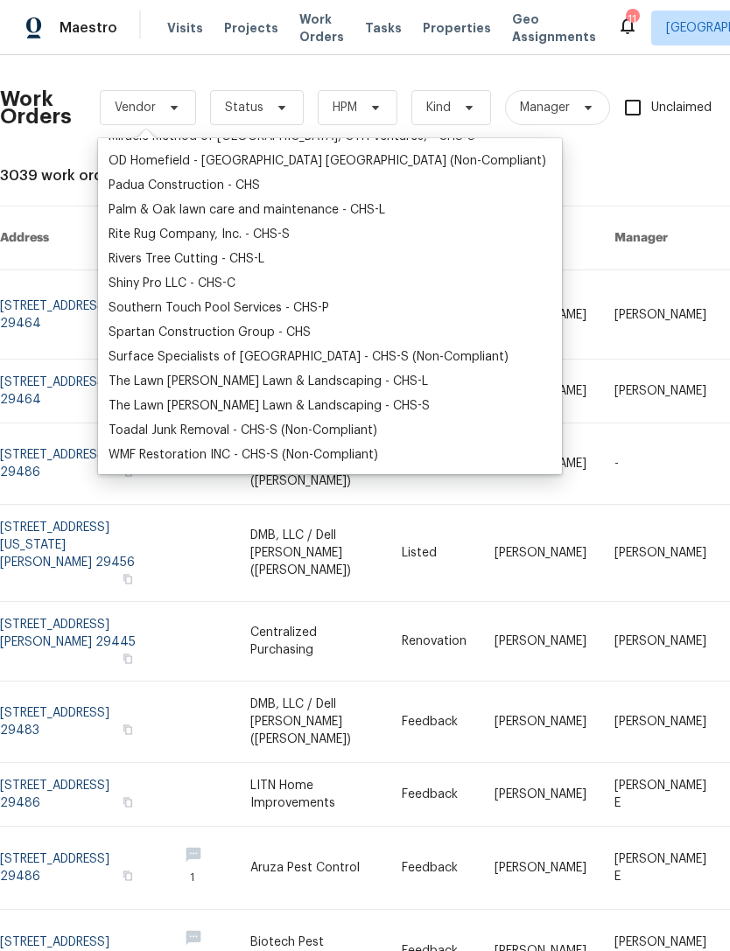
scroll to position [336, 0]
click at [132, 311] on div "Southern Touch Pool Services - CHS-P" at bounding box center [218, 307] width 220 height 17
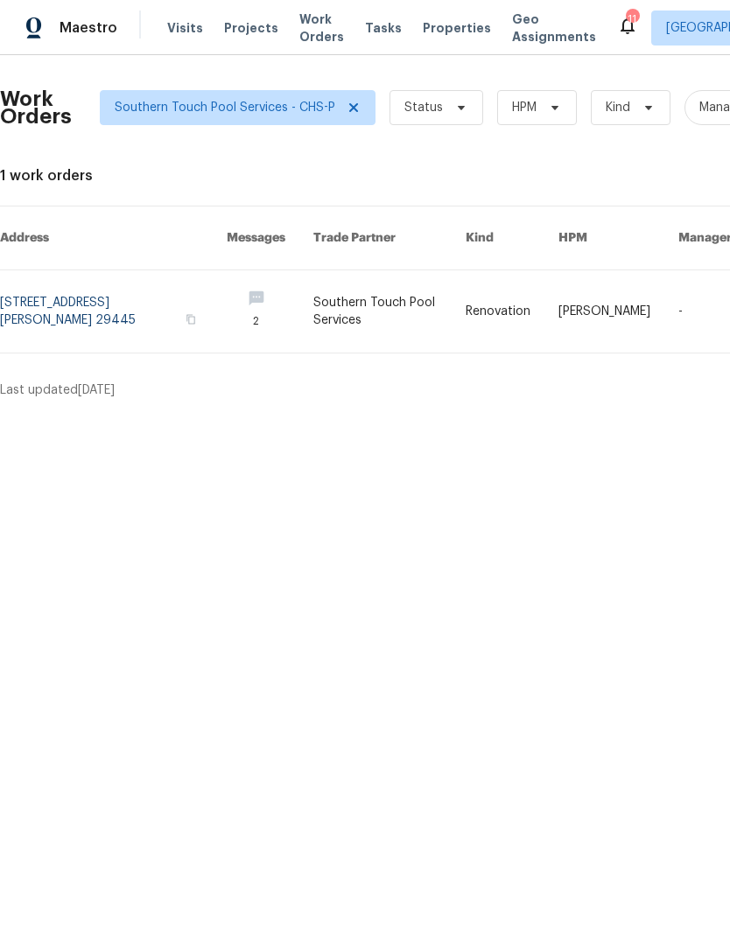
click at [43, 304] on link at bounding box center [113, 311] width 227 height 82
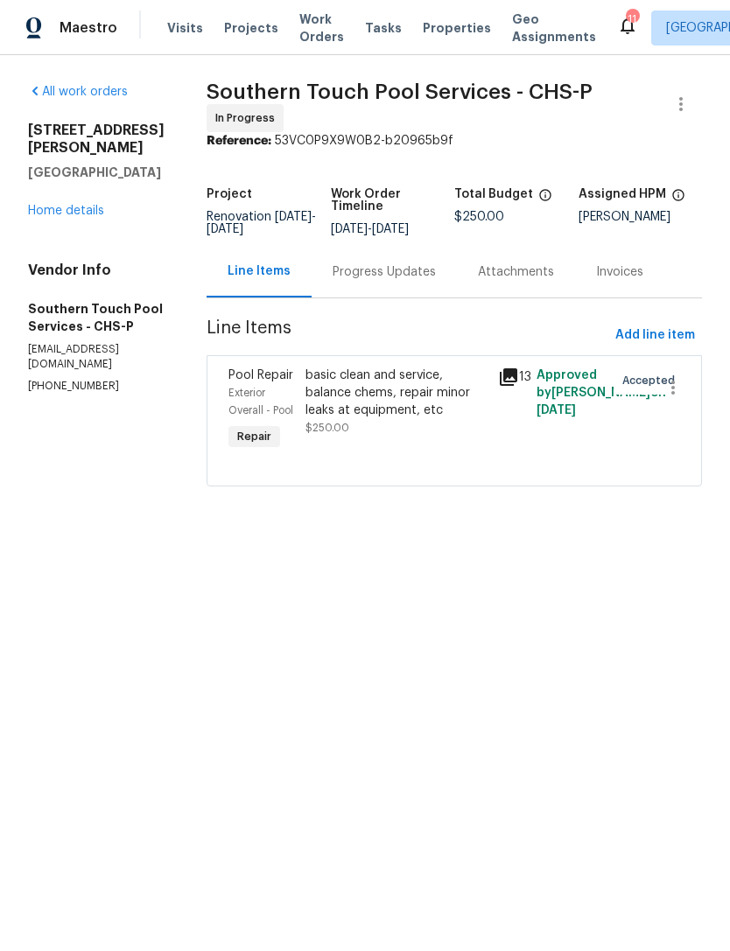
click at [401, 275] on div "Progress Updates" at bounding box center [383, 271] width 103 height 17
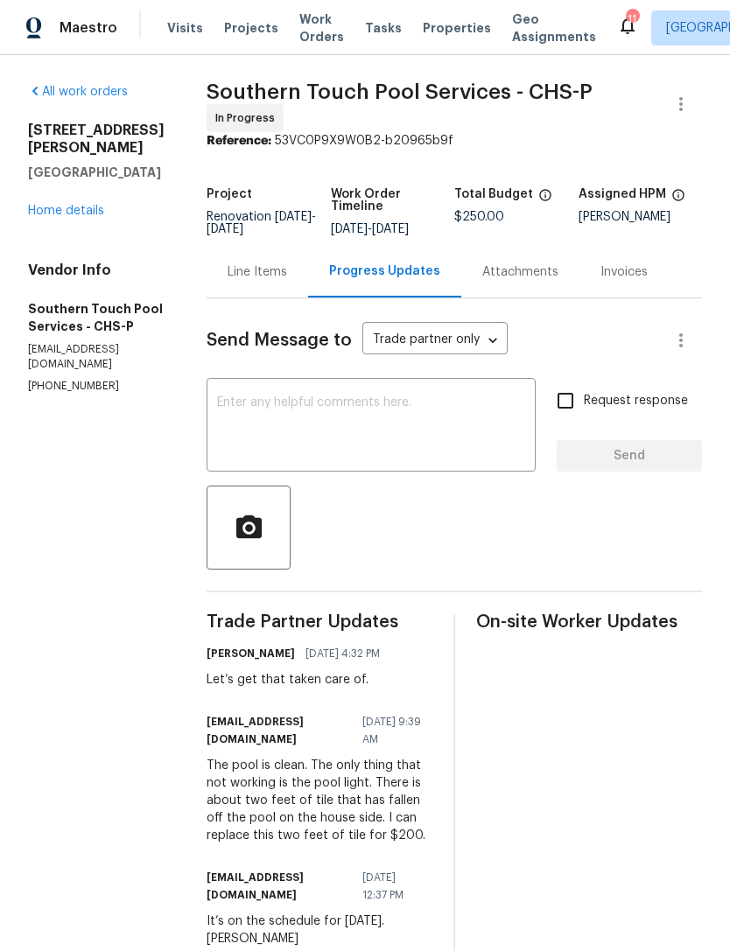
click at [401, 388] on div "x ​" at bounding box center [370, 426] width 329 height 89
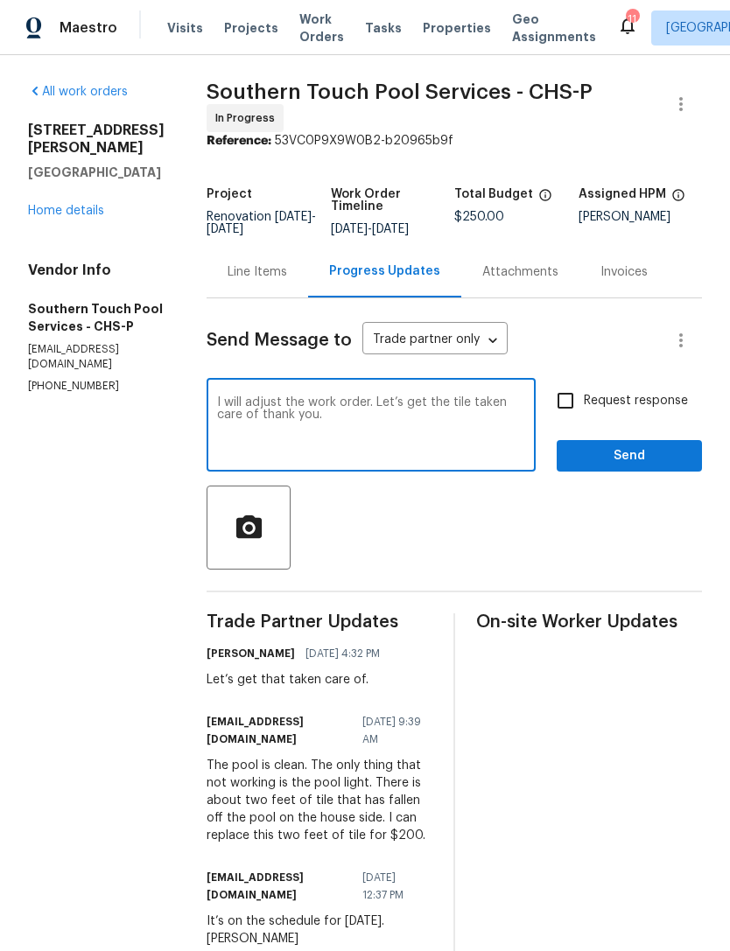
type textarea "I will adjust the work order. Let’s get the tile taken care of thank you."
click at [564, 409] on input "Request response" at bounding box center [565, 400] width 37 height 37
checkbox input "true"
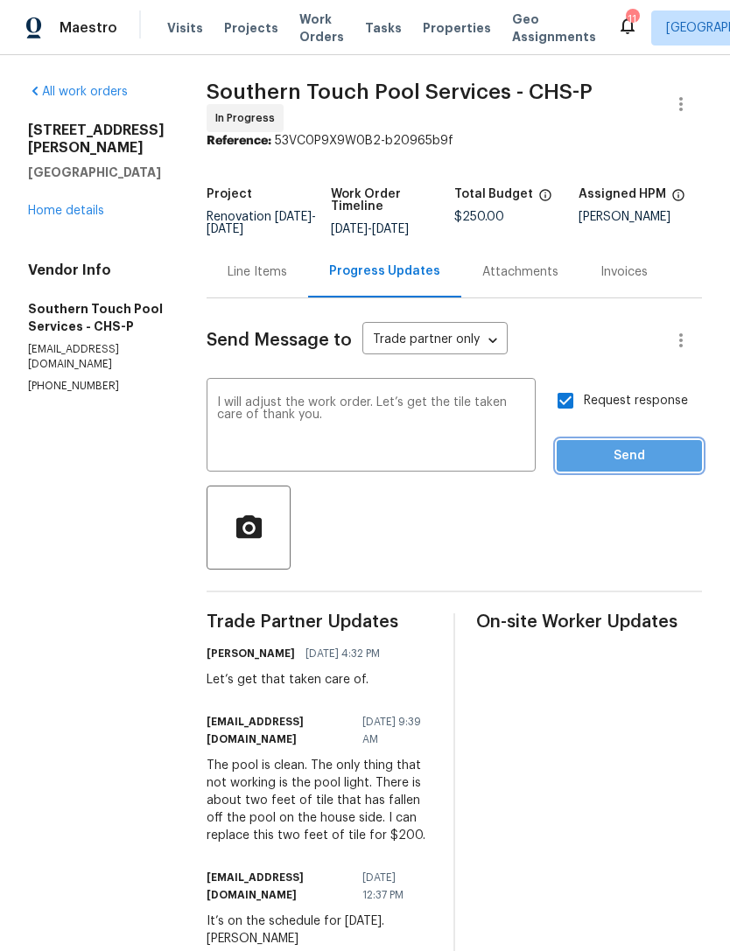
click at [621, 460] on span "Send" at bounding box center [628, 456] width 117 height 22
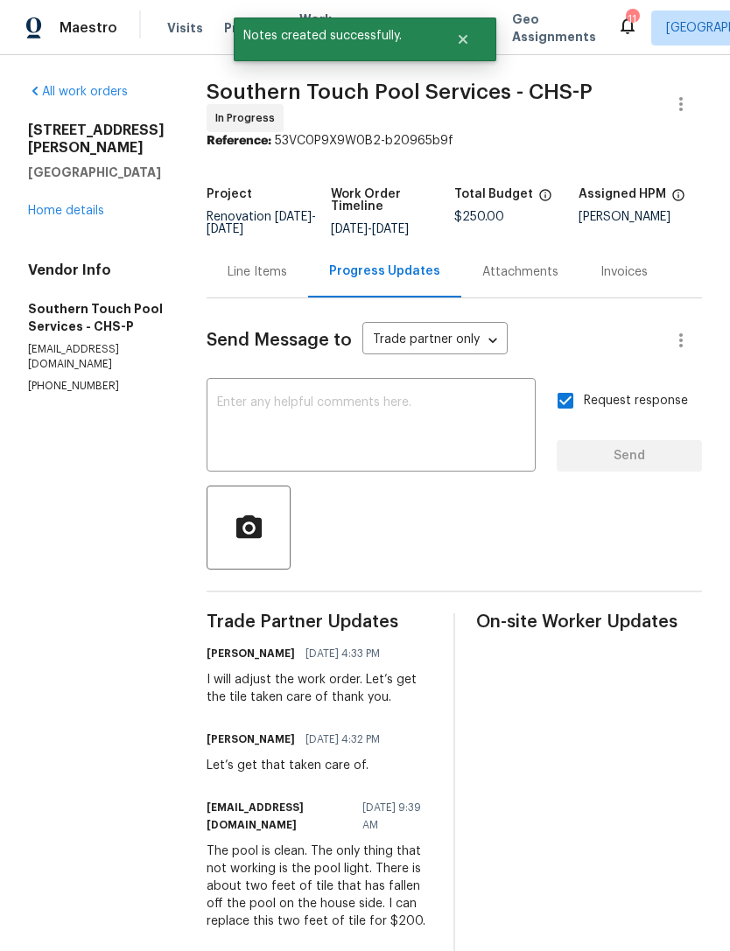
click at [269, 273] on div "Line Items" at bounding box center [256, 271] width 59 height 17
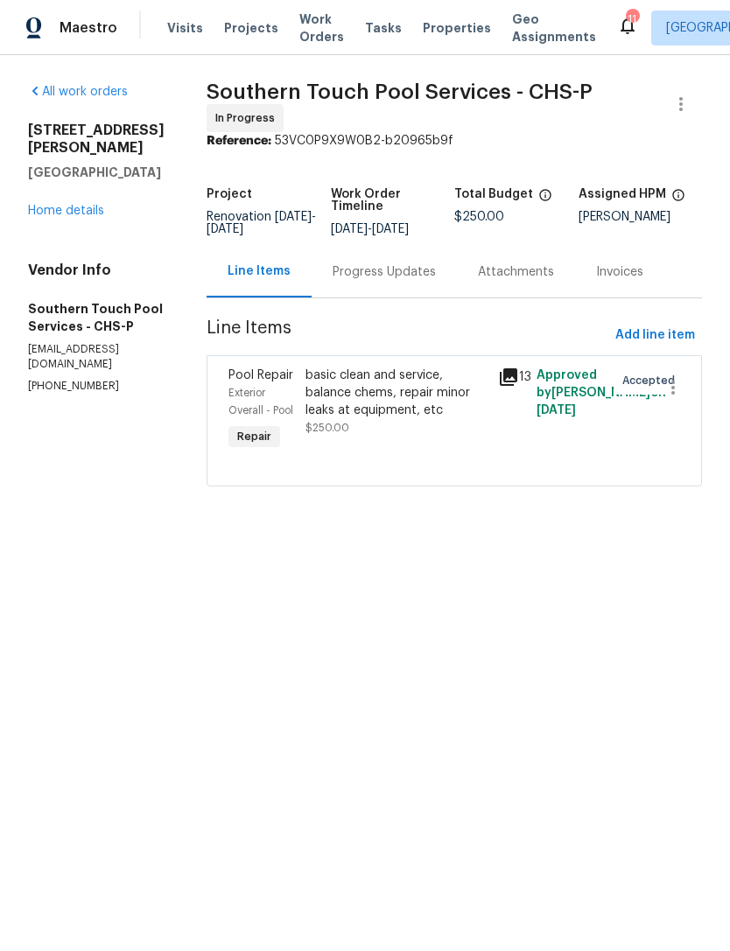
click at [393, 401] on div "basic clean and service, balance chems, repair minor leaks at equipment, etc" at bounding box center [396, 393] width 182 height 52
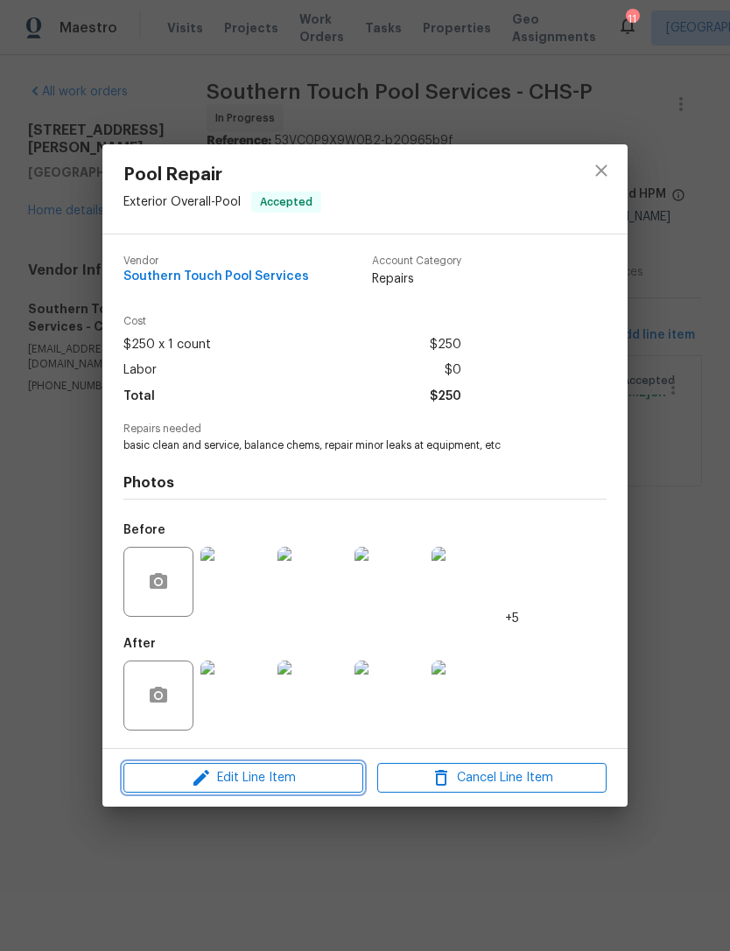
click at [282, 775] on span "Edit Line Item" at bounding box center [243, 778] width 229 height 22
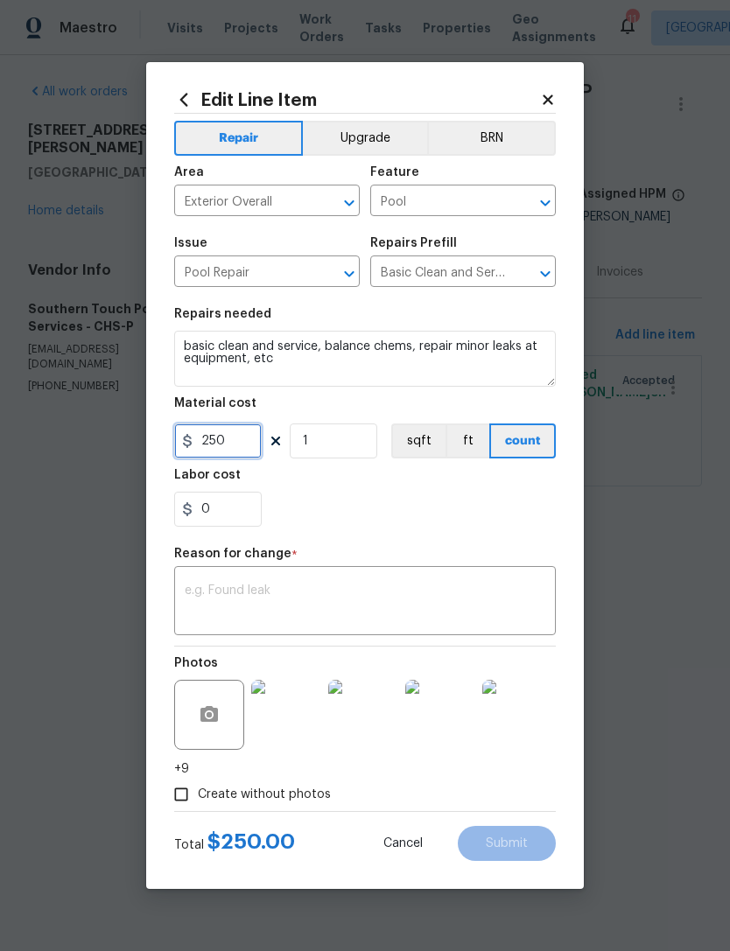
click at [240, 444] on input "250" at bounding box center [217, 440] width 87 height 35
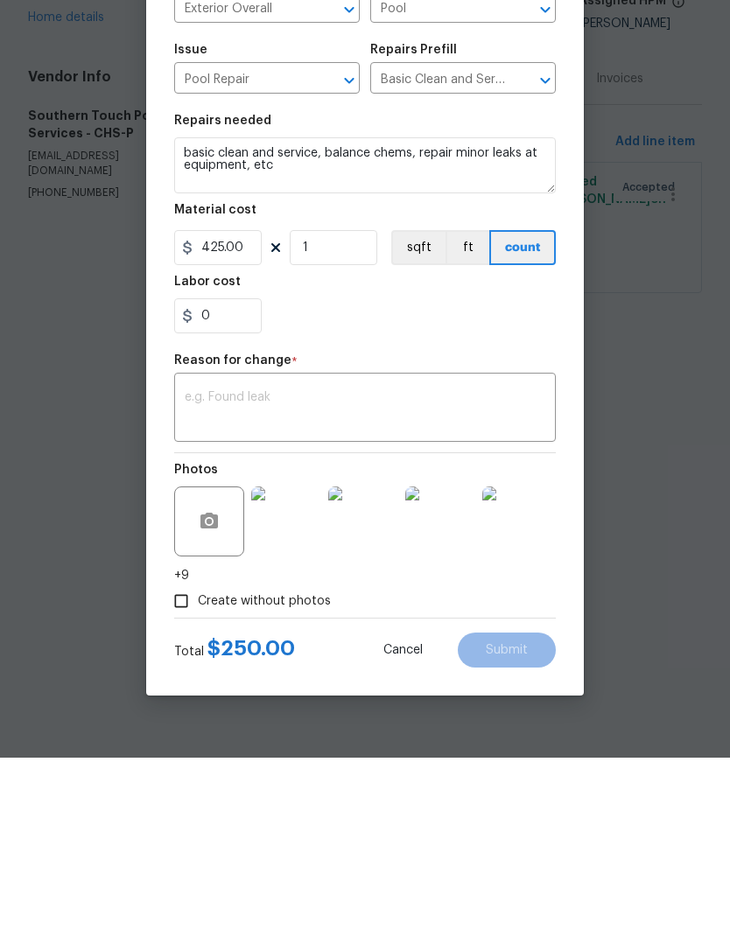
click at [343, 584] on textarea at bounding box center [365, 602] width 360 height 37
type input "425"
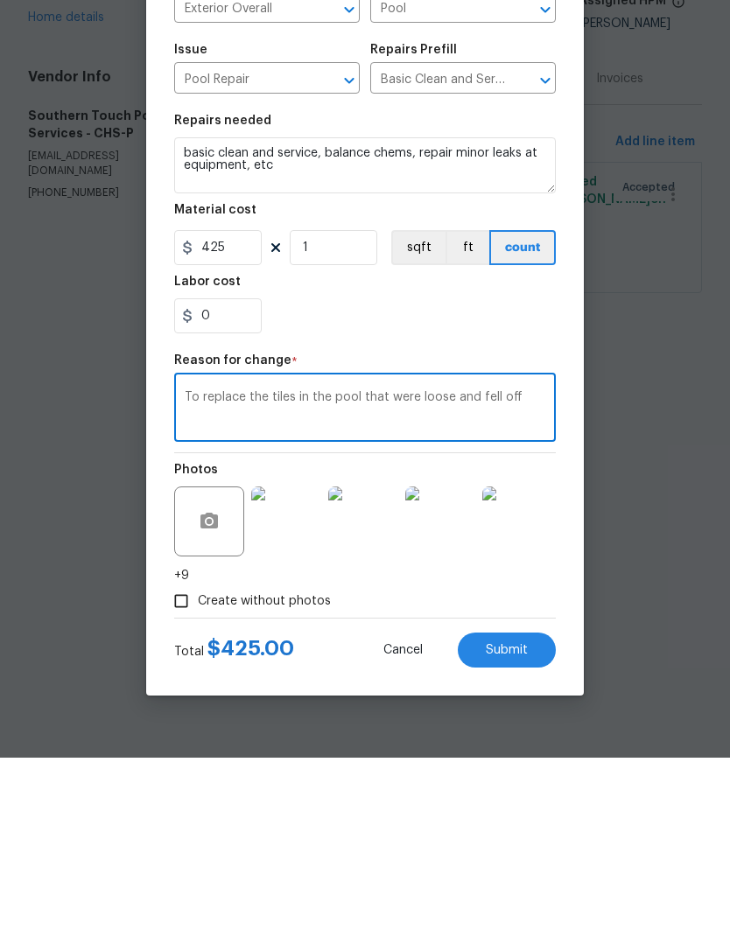
type textarea "To replace the tiles in the pool that were loose and fell off"
click at [537, 492] on div "0" at bounding box center [364, 509] width 381 height 35
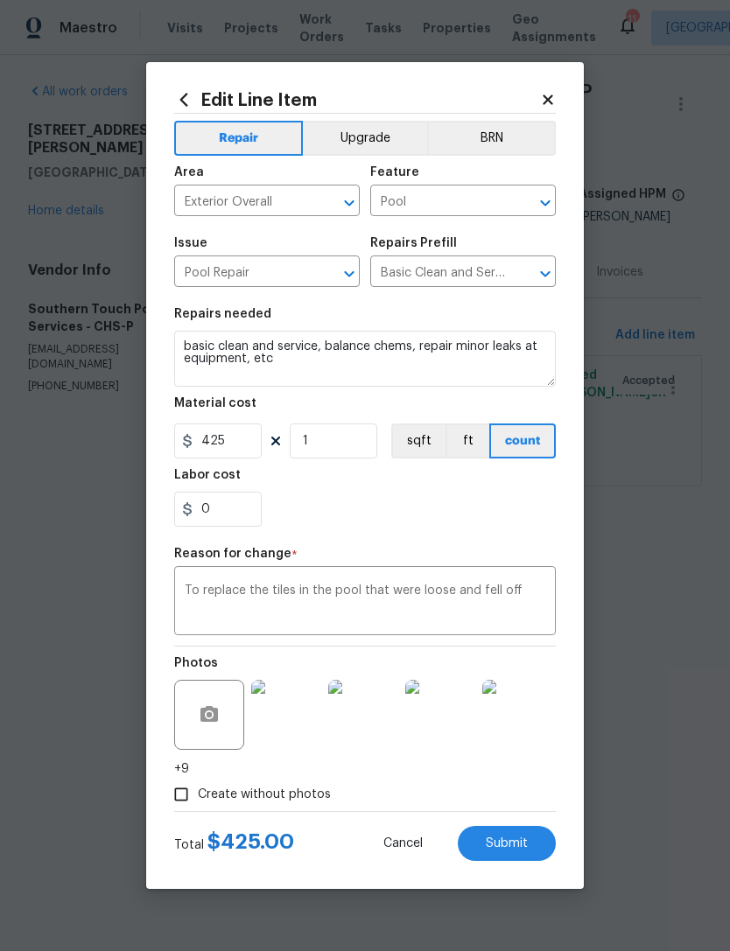
click at [516, 843] on span "Submit" at bounding box center [506, 843] width 42 height 13
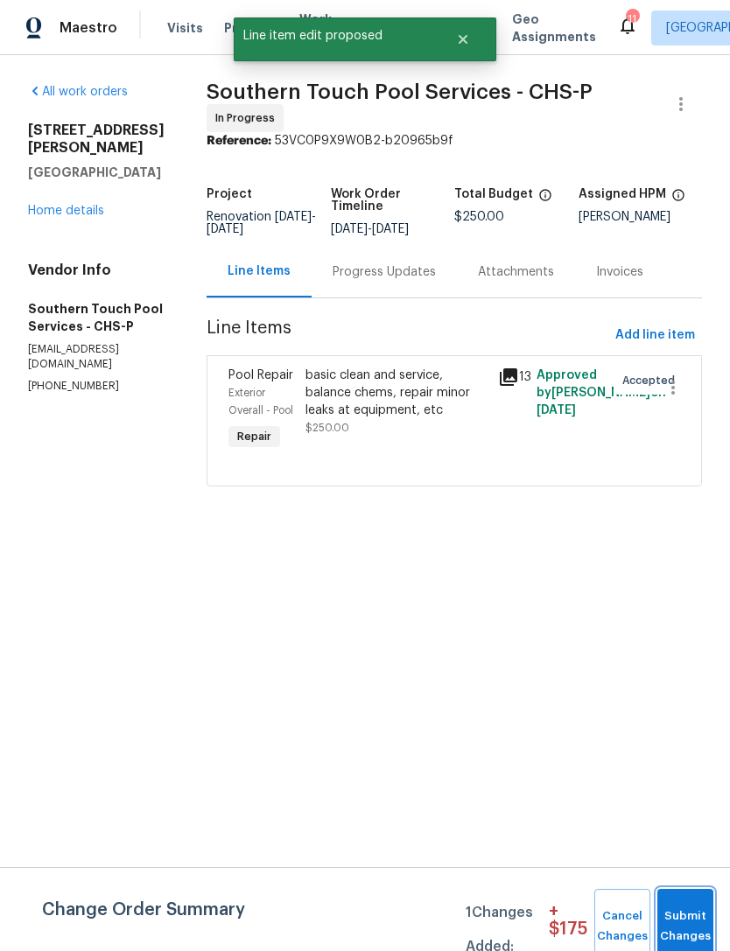
click at [687, 913] on span "Submit Changes" at bounding box center [685, 926] width 38 height 40
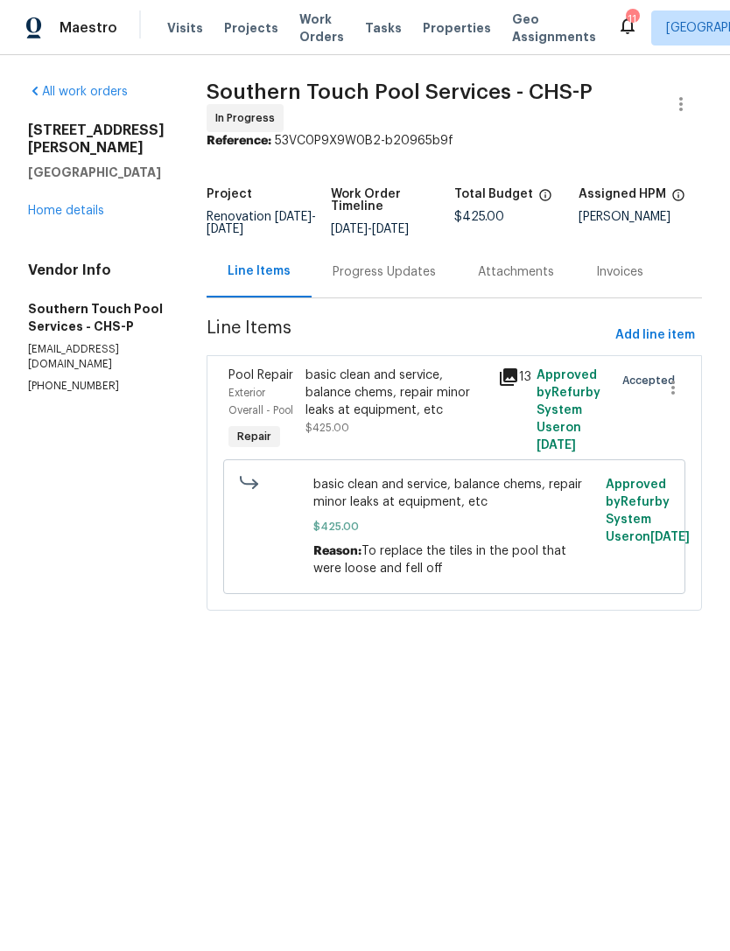
click at [378, 394] on div "basic clean and service, balance chems, repair minor leaks at equipment, etc" at bounding box center [396, 393] width 182 height 52
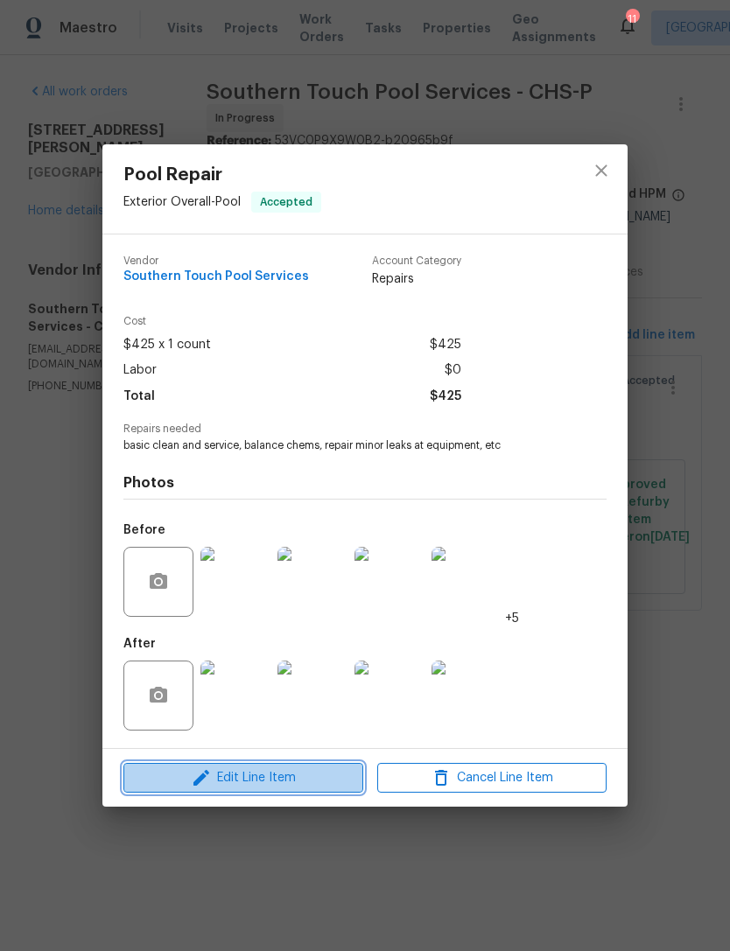
click at [286, 779] on span "Edit Line Item" at bounding box center [243, 778] width 229 height 22
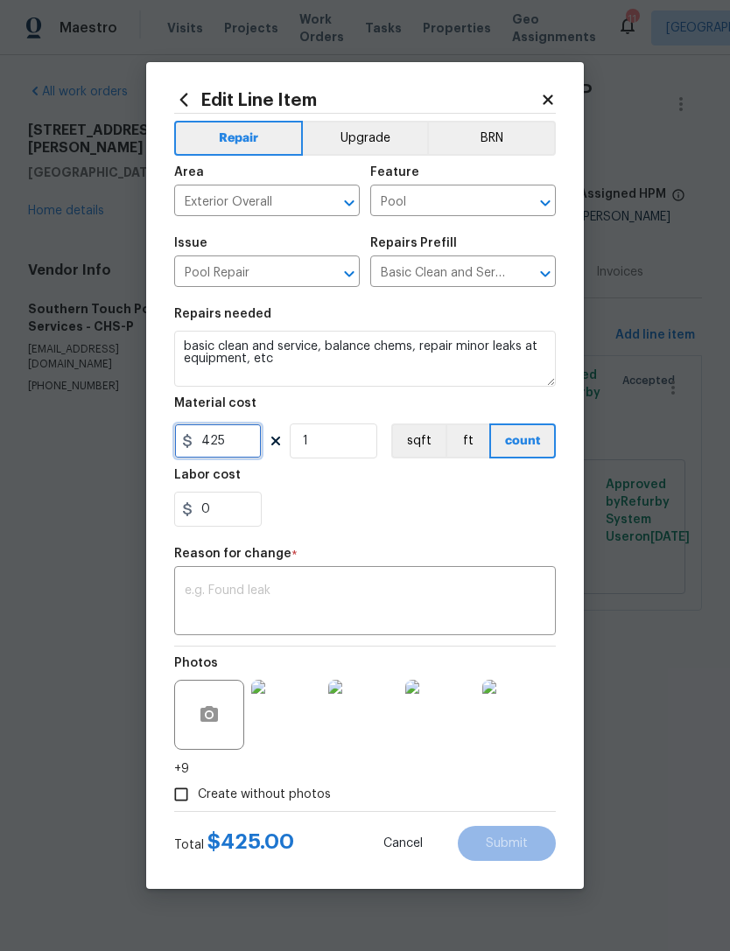
click at [237, 433] on input "425" at bounding box center [217, 440] width 87 height 35
click at [238, 439] on input "425" at bounding box center [217, 440] width 87 height 35
click at [331, 596] on textarea at bounding box center [365, 602] width 360 height 37
type input "450"
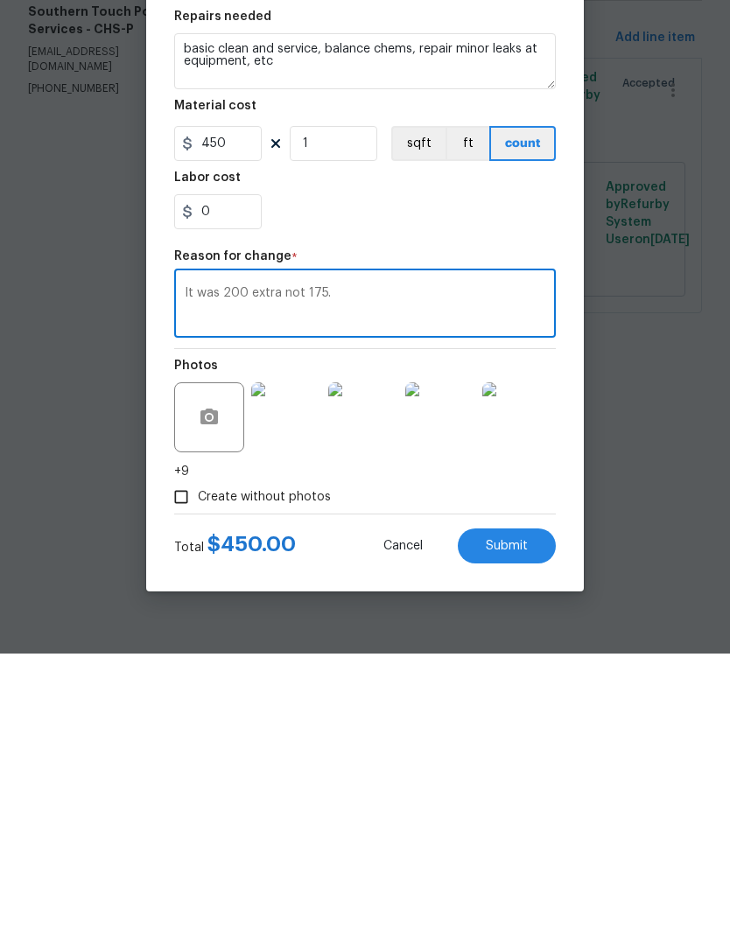
type textarea "It was 200 extra not 175."
click at [515, 837] on span "Submit" at bounding box center [506, 843] width 42 height 13
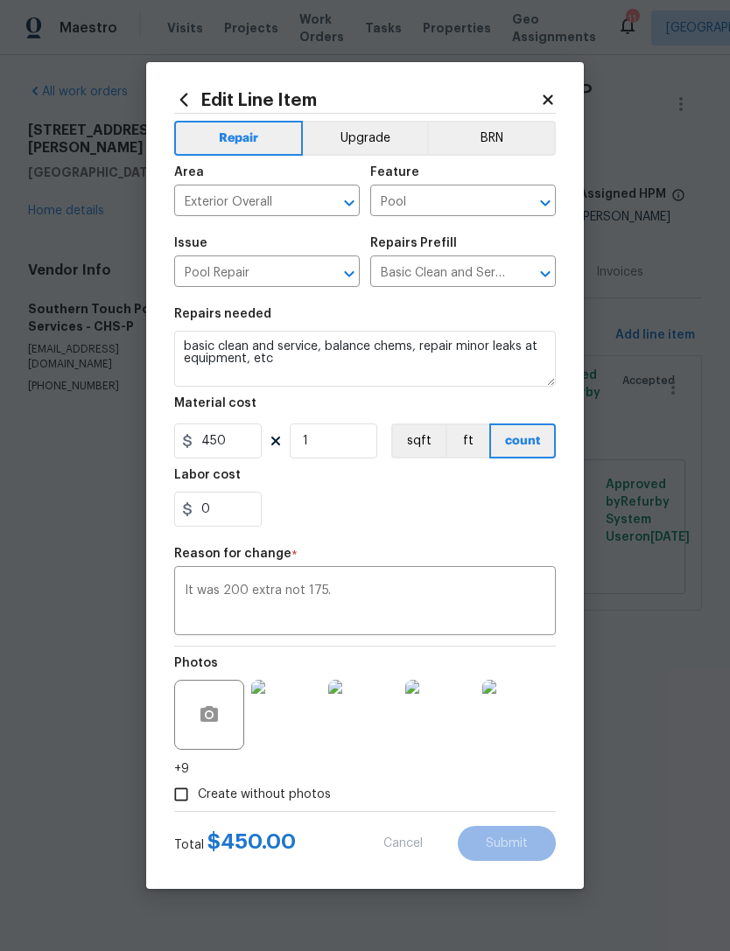
type input "425"
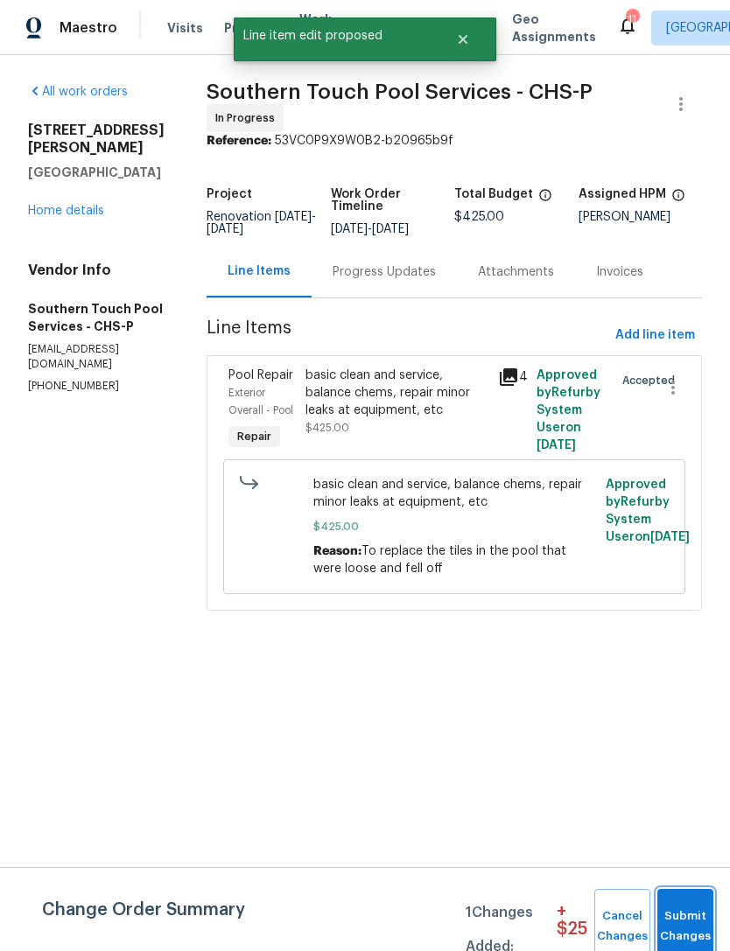
click at [690, 920] on span "Submit Changes" at bounding box center [685, 926] width 38 height 40
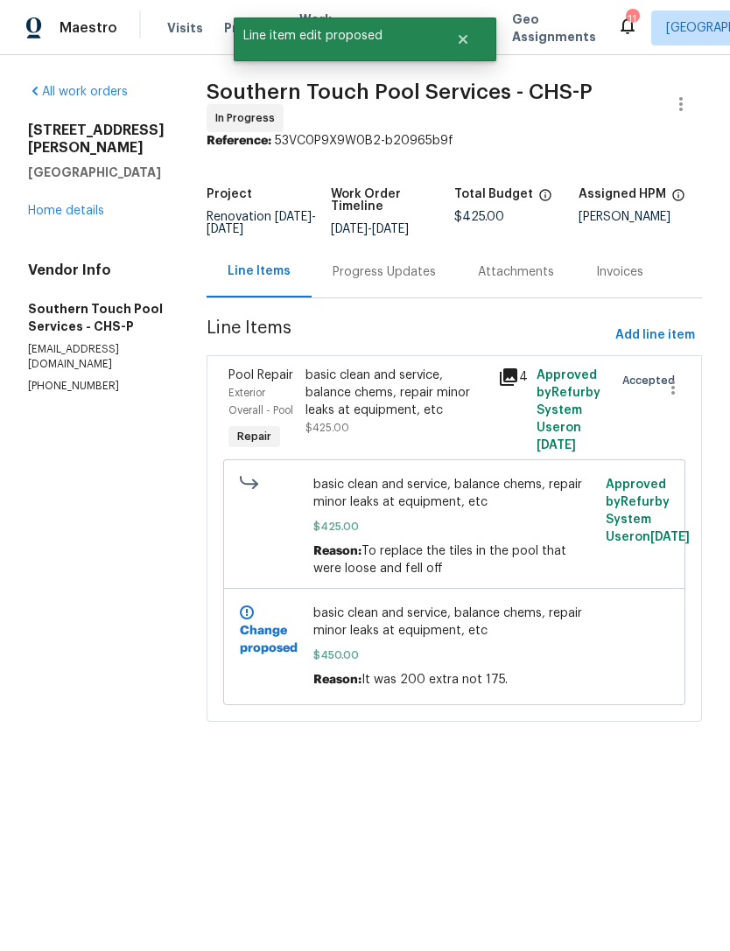
click at [60, 212] on link "Home details" at bounding box center [66, 211] width 76 height 12
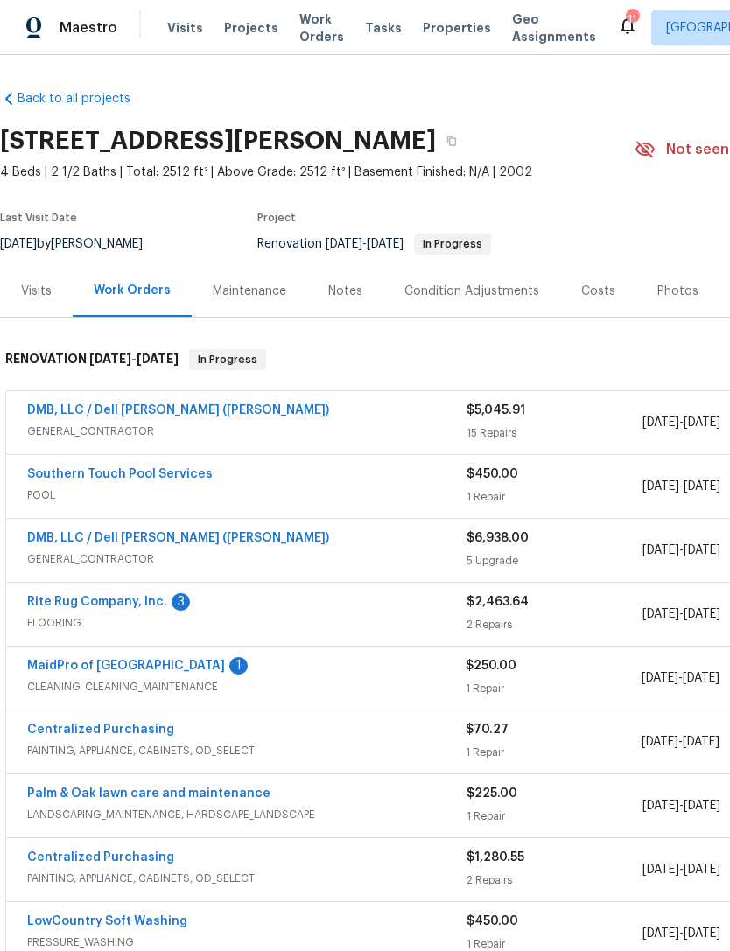
click at [588, 300] on div "Costs" at bounding box center [598, 291] width 76 height 52
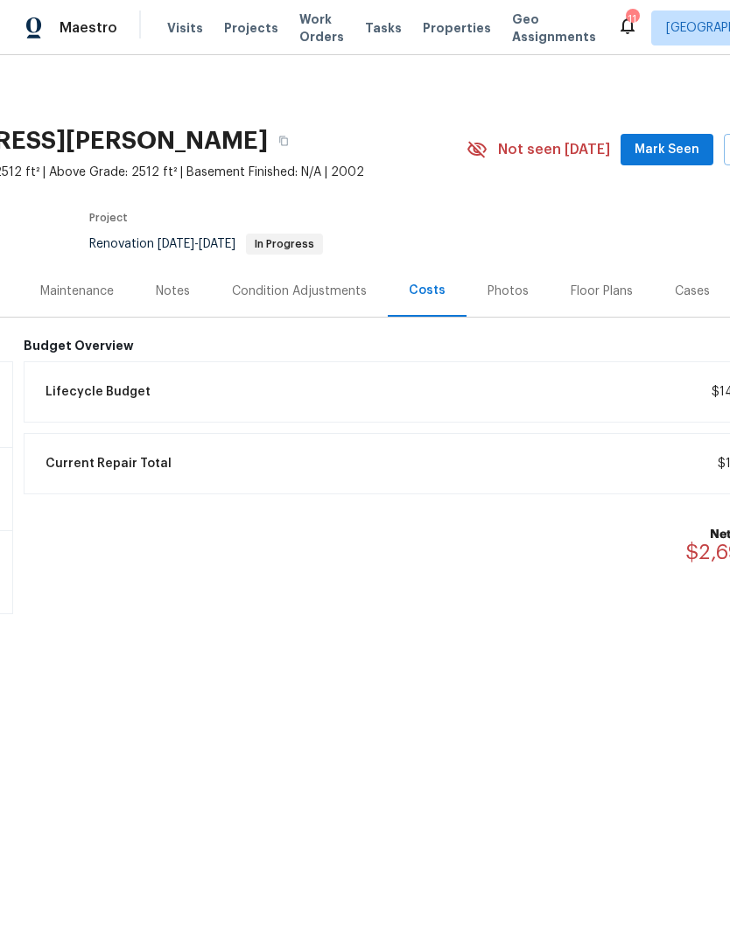
scroll to position [0, 232]
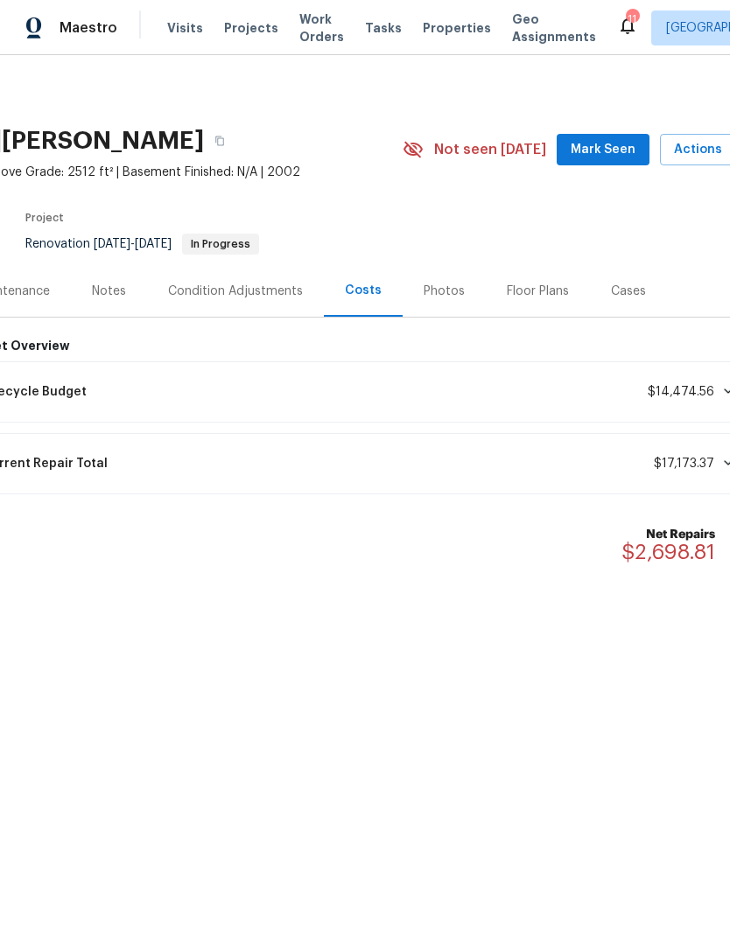
click at [429, 32] on span "Properties" at bounding box center [456, 27] width 68 height 17
